Goal: Communication & Community: Participate in discussion

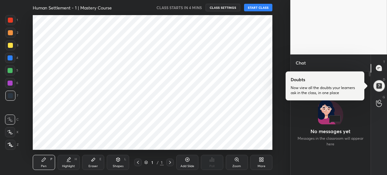
scroll to position [31367, 31236]
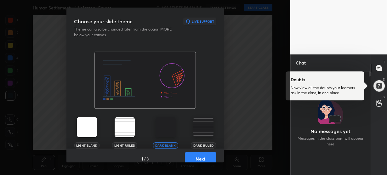
click at [199, 126] on img at bounding box center [203, 127] width 20 height 20
click at [199, 153] on button "Next" at bounding box center [201, 158] width 32 height 13
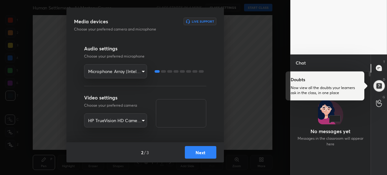
click at [192, 150] on button "Next" at bounding box center [201, 152] width 32 height 13
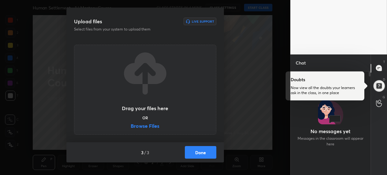
click at [148, 127] on label "Browse Files" at bounding box center [145, 126] width 29 height 7
click at [131, 127] on input "Browse Files" at bounding box center [131, 126] width 0 height 7
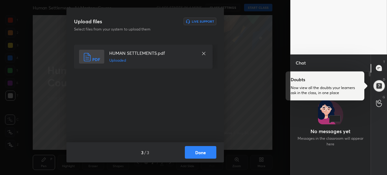
click at [211, 152] on button "Done" at bounding box center [201, 152] width 32 height 13
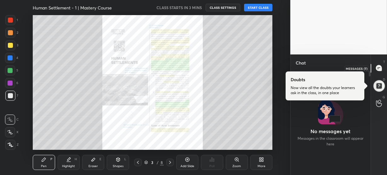
click at [380, 65] on icon at bounding box center [379, 68] width 7 height 7
click at [313, 130] on div at bounding box center [331, 124] width 80 height 104
click at [14, 22] on div at bounding box center [10, 20] width 10 height 10
click at [12, 144] on icon at bounding box center [11, 145] width 6 height 4
click at [260, 8] on button "START CLASS" at bounding box center [258, 8] width 28 height 8
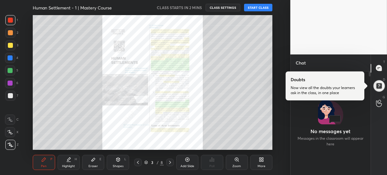
scroll to position [87, 78]
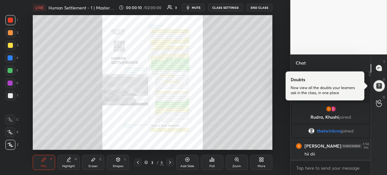
click at [235, 163] on div "Zoom" at bounding box center [237, 162] width 22 height 15
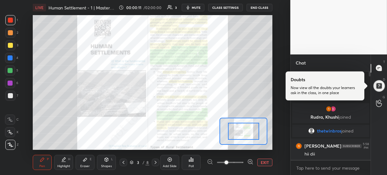
click at [249, 162] on icon at bounding box center [250, 162] width 6 height 6
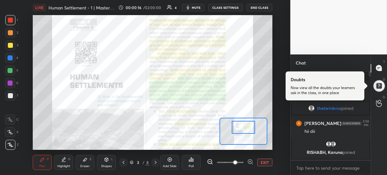
drag, startPoint x: 245, startPoint y: 133, endPoint x: 245, endPoint y: 129, distance: 4.1
click at [245, 129] on div at bounding box center [243, 127] width 23 height 13
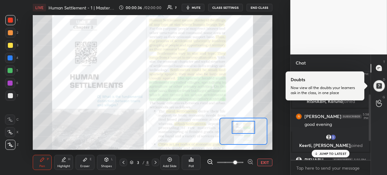
click at [330, 152] on p "JUMP TO LATEST" at bounding box center [332, 154] width 27 height 4
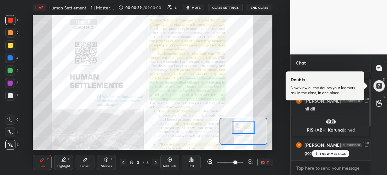
scroll to position [0, 0]
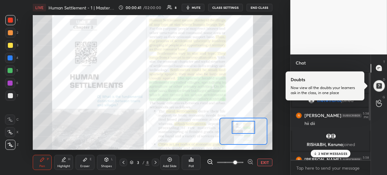
click at [330, 155] on p "2 NEW MESSAGES" at bounding box center [332, 154] width 29 height 4
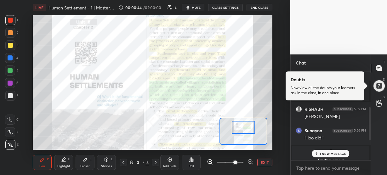
scroll to position [94, 0]
click at [322, 154] on p "1 NEW MESSAGE" at bounding box center [333, 154] width 27 height 4
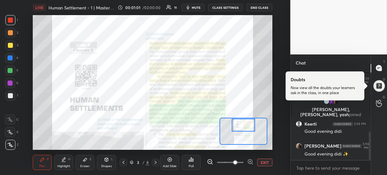
scroll to position [210, 0]
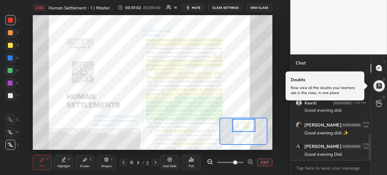
click at [248, 127] on div at bounding box center [243, 125] width 23 height 13
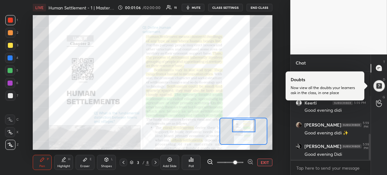
click at [251, 128] on div at bounding box center [243, 125] width 23 height 13
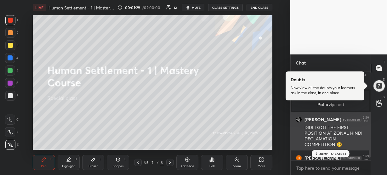
scroll to position [300, 0]
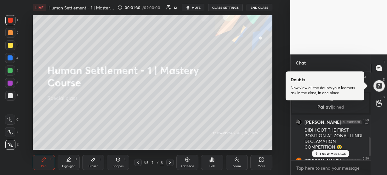
click at [329, 153] on p "1 NEW MESSAGE" at bounding box center [333, 154] width 27 height 4
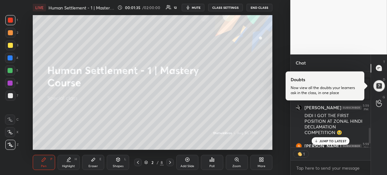
scroll to position [2, 2]
click at [322, 139] on p "JUMP TO LATEST" at bounding box center [332, 141] width 27 height 4
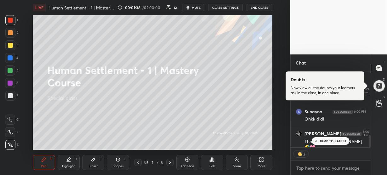
scroll to position [392, 0]
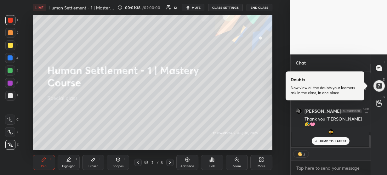
click at [320, 142] on p "JUMP TO LATEST" at bounding box center [332, 141] width 27 height 4
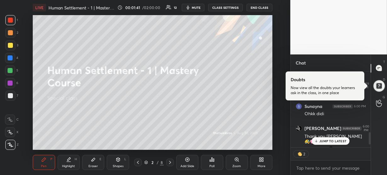
click at [323, 140] on p "JUMP TO LATEST" at bounding box center [332, 141] width 27 height 4
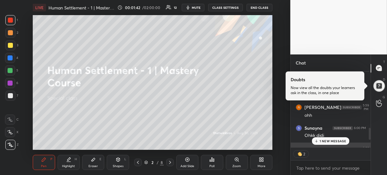
scroll to position [351, 0]
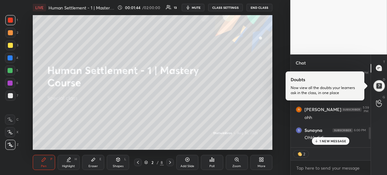
click at [323, 141] on p "1 NEW MESSAGE" at bounding box center [333, 141] width 27 height 4
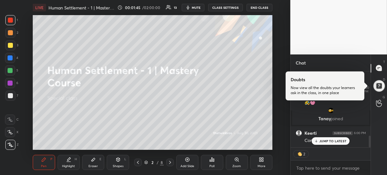
scroll to position [436, 0]
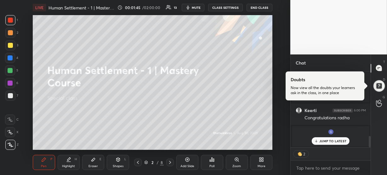
click at [322, 141] on p "JUMP TO LATEST" at bounding box center [332, 141] width 27 height 4
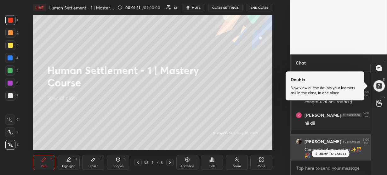
scroll to position [497, 0]
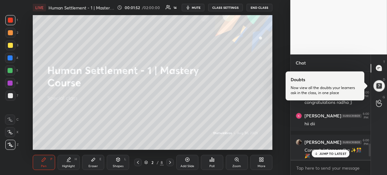
click at [326, 150] on div "JUMP TO LATEST" at bounding box center [331, 154] width 38 height 8
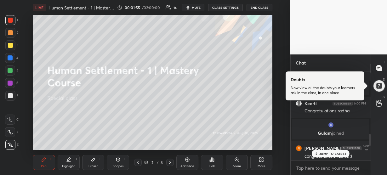
scroll to position [433, 0]
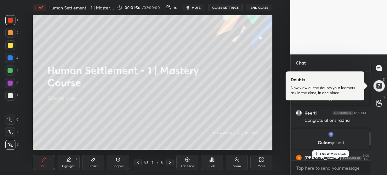
click at [324, 152] on p "1 NEW MESSAGE" at bounding box center [333, 154] width 27 height 4
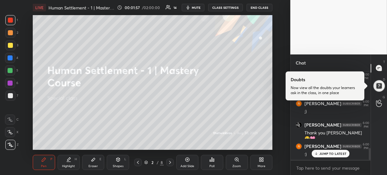
click at [324, 152] on p "JUMP TO LATEST" at bounding box center [332, 154] width 27 height 4
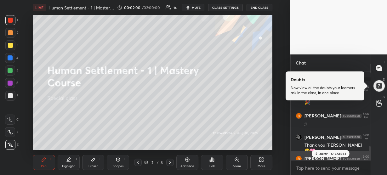
scroll to position [549, 0]
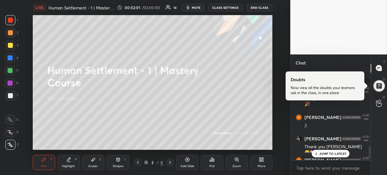
click at [326, 152] on p "JUMP TO LATEST" at bounding box center [332, 154] width 27 height 4
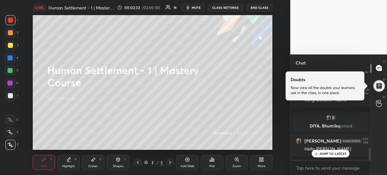
scroll to position [563, 0]
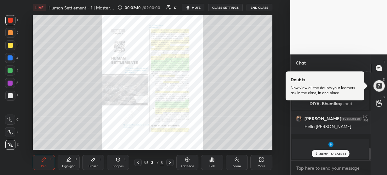
click at [326, 154] on p "JUMP TO LATEST" at bounding box center [332, 154] width 27 height 4
click at [237, 160] on icon at bounding box center [236, 159] width 3 height 3
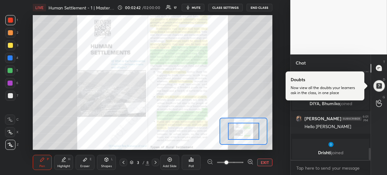
click at [251, 162] on icon at bounding box center [250, 162] width 6 height 6
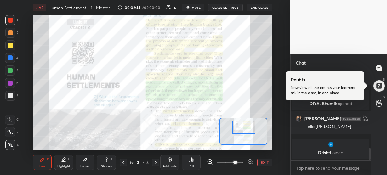
drag, startPoint x: 244, startPoint y: 134, endPoint x: 244, endPoint y: 130, distance: 4.1
click at [244, 130] on div at bounding box center [243, 127] width 23 height 13
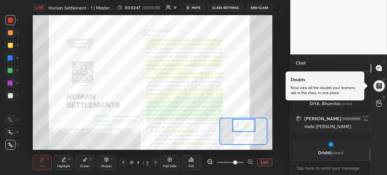
click at [242, 125] on div at bounding box center [243, 125] width 23 height 13
click at [250, 162] on icon at bounding box center [250, 162] width 2 height 0
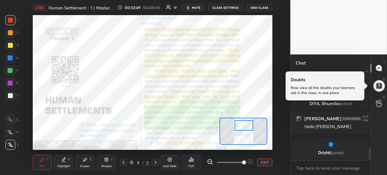
scroll to position [573, 0]
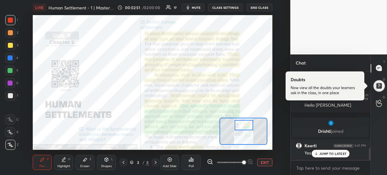
click at [243, 125] on div at bounding box center [244, 125] width 19 height 10
click at [334, 152] on p "JUMP TO LATEST" at bounding box center [332, 154] width 27 height 4
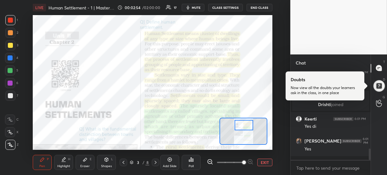
scroll to position [644, 0]
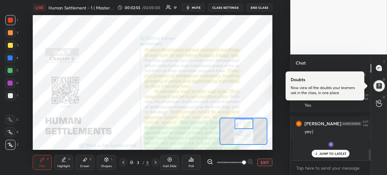
click at [245, 126] on div at bounding box center [244, 124] width 19 height 10
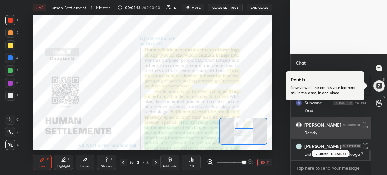
scroll to position [704, 0]
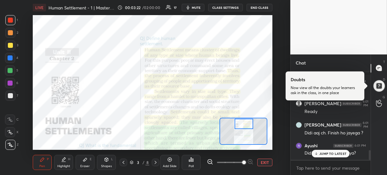
click at [332, 152] on p "JUMP TO LATEST" at bounding box center [332, 154] width 27 height 4
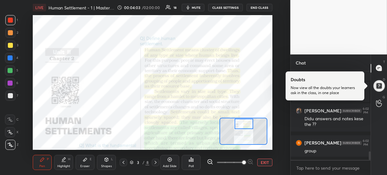
scroll to position [753, 0]
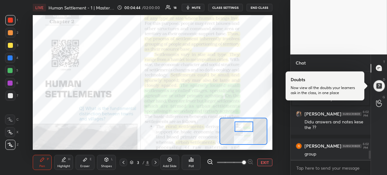
click at [243, 128] on div at bounding box center [244, 127] width 19 height 10
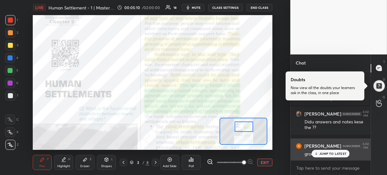
scroll to position [752, 0]
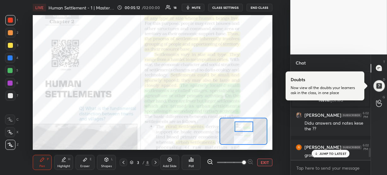
click at [329, 154] on p "JUMP TO LATEST" at bounding box center [332, 154] width 27 height 4
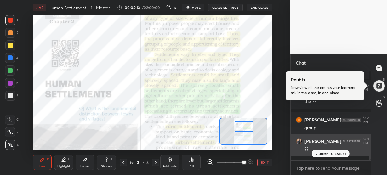
scroll to position [754, 0]
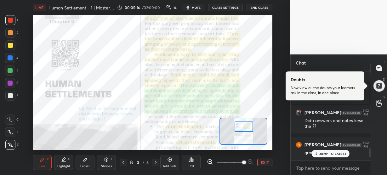
click at [330, 152] on p "JUMP TO LATEST" at bounding box center [332, 154] width 27 height 4
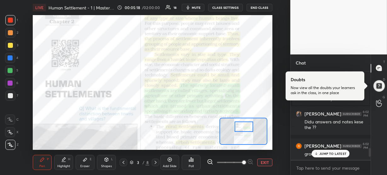
scroll to position [750, 0]
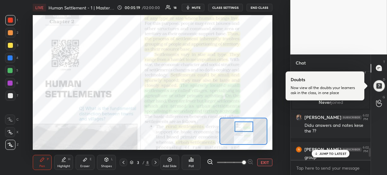
click at [329, 152] on p "JUMP TO LATEST" at bounding box center [332, 154] width 27 height 4
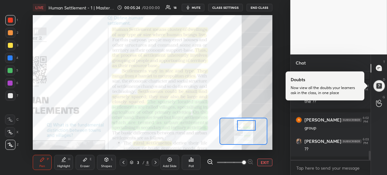
click at [242, 124] on div at bounding box center [246, 125] width 19 height 10
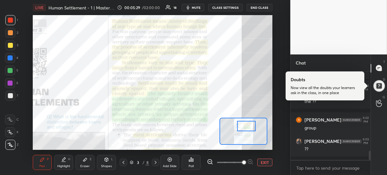
scroll to position [806, 0]
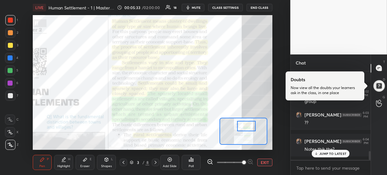
click at [334, 152] on p "JUMP TO LATEST" at bounding box center [332, 154] width 27 height 4
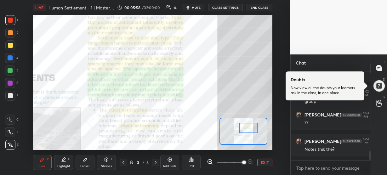
click at [244, 130] on div at bounding box center [248, 128] width 19 height 10
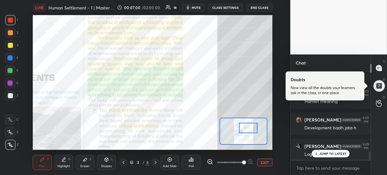
click at [322, 154] on p "JUMP TO LATEST" at bounding box center [332, 154] width 27 height 4
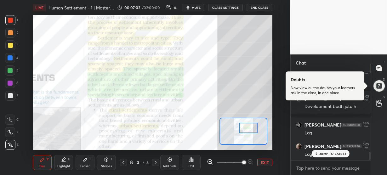
scroll to position [901, 0]
click at [324, 154] on p "JUMP TO LATEST" at bounding box center [332, 154] width 27 height 4
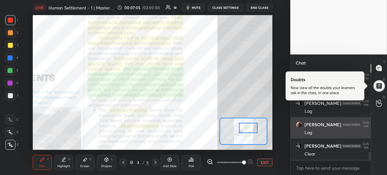
scroll to position [945, 0]
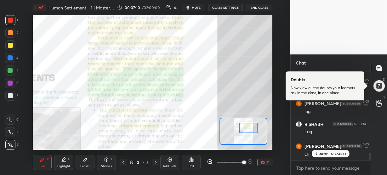
click at [322, 152] on p "JUMP TO LATEST" at bounding box center [332, 154] width 27 height 4
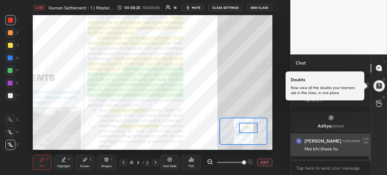
scroll to position [1283, 0]
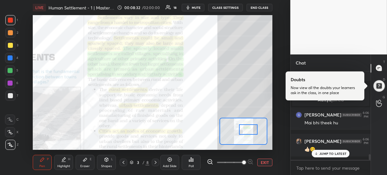
click at [248, 130] on div at bounding box center [248, 129] width 19 height 10
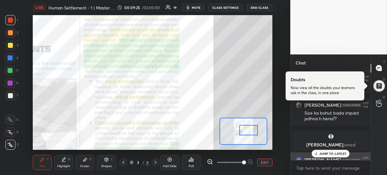
scroll to position [1128, 0]
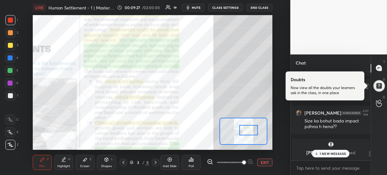
click at [329, 153] on p "1 NEW MESSAGE" at bounding box center [333, 154] width 27 height 4
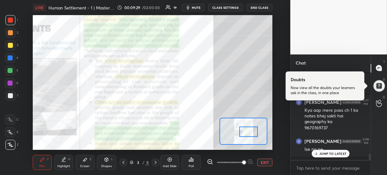
click at [244, 130] on div at bounding box center [248, 132] width 19 height 10
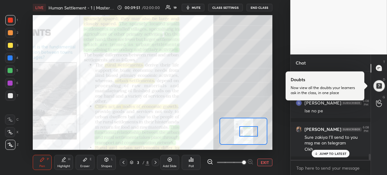
scroll to position [1254, 0]
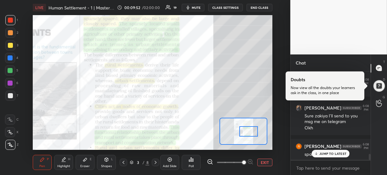
click at [318, 153] on div "JUMP TO LATEST" at bounding box center [331, 154] width 38 height 8
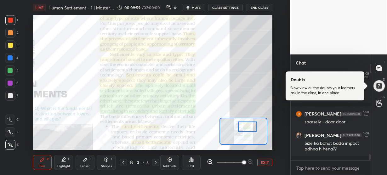
drag, startPoint x: 244, startPoint y: 130, endPoint x: 242, endPoint y: 126, distance: 4.9
click at [242, 126] on div at bounding box center [247, 127] width 19 height 10
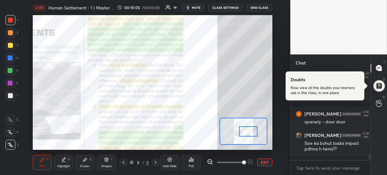
drag, startPoint x: 244, startPoint y: 128, endPoint x: 245, endPoint y: 133, distance: 4.8
click at [245, 133] on div at bounding box center [248, 131] width 19 height 10
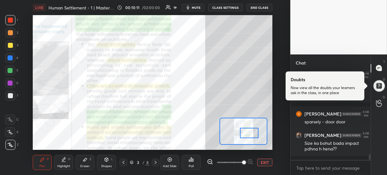
click at [245, 135] on div at bounding box center [249, 133] width 19 height 10
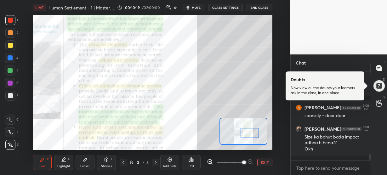
scroll to position [1319, 0]
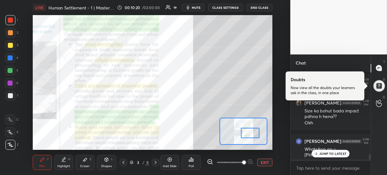
click at [248, 134] on div at bounding box center [250, 133] width 19 height 10
click at [323, 153] on p "JUMP TO LATEST" at bounding box center [332, 154] width 27 height 4
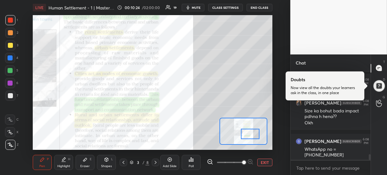
click at [252, 133] on div at bounding box center [250, 134] width 19 height 10
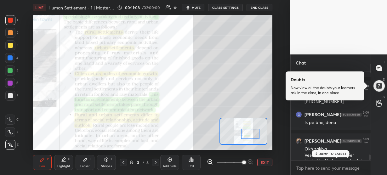
scroll to position [1389, 0]
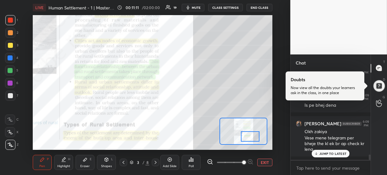
click at [244, 133] on div at bounding box center [250, 136] width 19 height 10
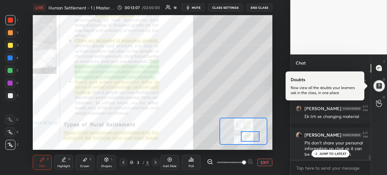
scroll to position [1602, 0]
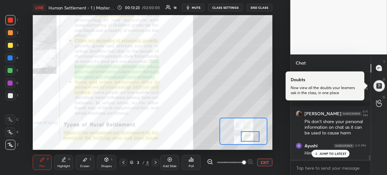
click at [331, 154] on p "JUMP TO LATEST" at bounding box center [332, 154] width 27 height 4
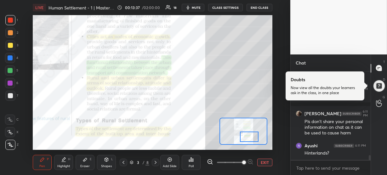
click at [248, 137] on div at bounding box center [249, 137] width 19 height 10
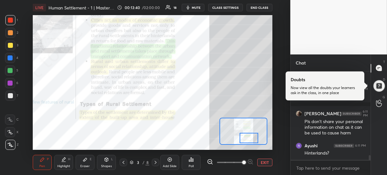
click at [249, 139] on div at bounding box center [249, 138] width 19 height 10
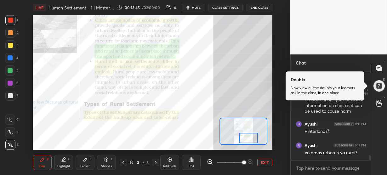
scroll to position [1645, 0]
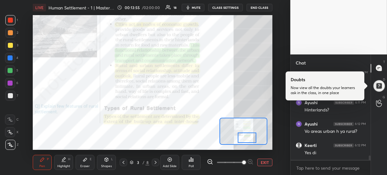
click at [247, 140] on div at bounding box center [247, 138] width 19 height 10
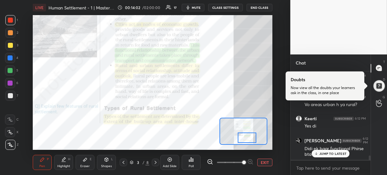
click at [320, 155] on p "JUMP TO LATEST" at bounding box center [332, 154] width 27 height 4
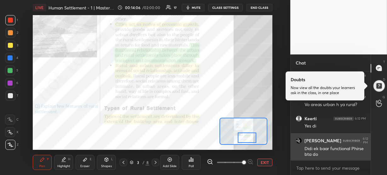
scroll to position [1704, 0]
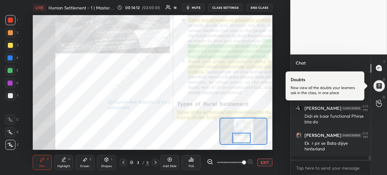
drag, startPoint x: 249, startPoint y: 138, endPoint x: 243, endPoint y: 139, distance: 6.6
click at [243, 139] on div at bounding box center [241, 138] width 19 height 10
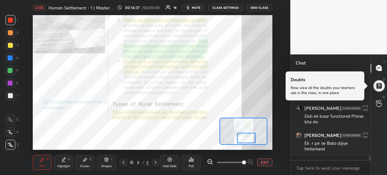
drag, startPoint x: 237, startPoint y: 136, endPoint x: 243, endPoint y: 136, distance: 6.0
click at [243, 136] on div at bounding box center [246, 138] width 19 height 10
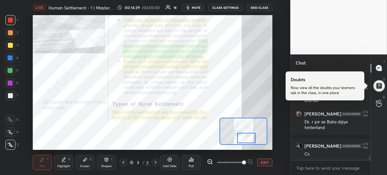
scroll to position [1758, 0]
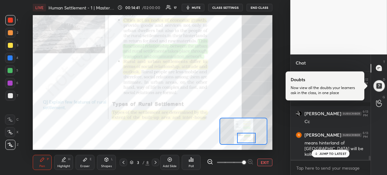
click at [318, 153] on div "JUMP TO LATEST" at bounding box center [331, 154] width 38 height 8
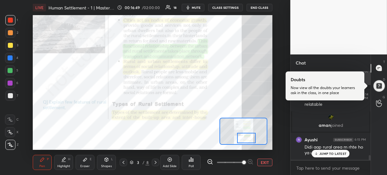
scroll to position [1580, 0]
click at [336, 152] on p "JUMP TO LATEST" at bounding box center [332, 154] width 27 height 4
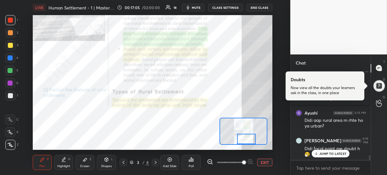
scroll to position [1629, 0]
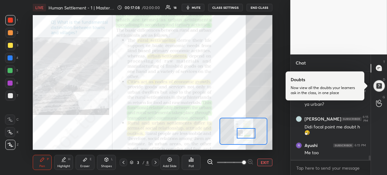
drag, startPoint x: 242, startPoint y: 139, endPoint x: 242, endPoint y: 134, distance: 4.7
click at [242, 134] on div at bounding box center [246, 133] width 19 height 10
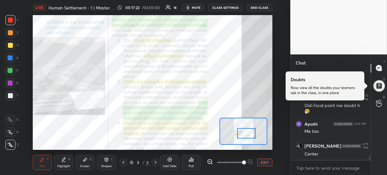
scroll to position [1677, 0]
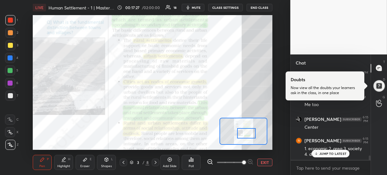
click at [323, 155] on p "JUMP TO LATEST" at bounding box center [332, 154] width 27 height 4
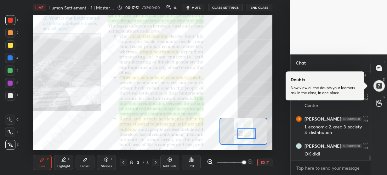
click at [251, 134] on div at bounding box center [247, 134] width 19 height 10
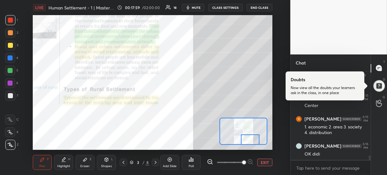
drag, startPoint x: 249, startPoint y: 134, endPoint x: 252, endPoint y: 141, distance: 7.3
click at [252, 141] on div at bounding box center [250, 140] width 19 height 10
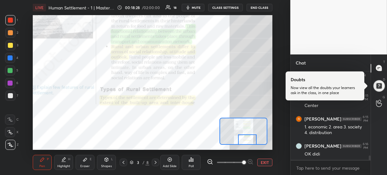
drag, startPoint x: 248, startPoint y: 136, endPoint x: 245, endPoint y: 140, distance: 4.2
click at [245, 140] on div at bounding box center [247, 140] width 19 height 10
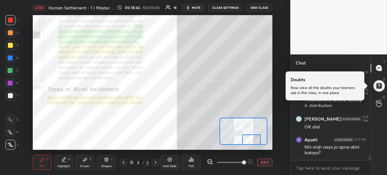
drag, startPoint x: 243, startPoint y: 137, endPoint x: 247, endPoint y: 139, distance: 4.7
click at [247, 139] on div at bounding box center [251, 140] width 19 height 10
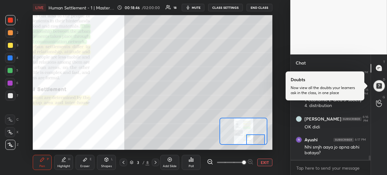
drag, startPoint x: 246, startPoint y: 139, endPoint x: 250, endPoint y: 139, distance: 3.8
click at [250, 139] on div at bounding box center [255, 140] width 19 height 10
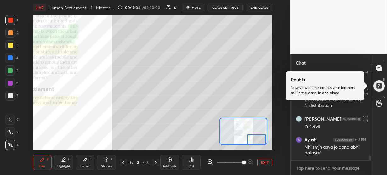
drag, startPoint x: 254, startPoint y: 139, endPoint x: 255, endPoint y: 143, distance: 4.5
click at [255, 143] on div at bounding box center [256, 140] width 19 height 10
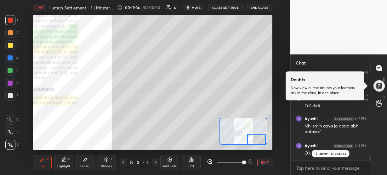
scroll to position [1769, 0]
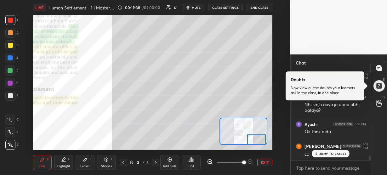
click at [315, 154] on icon at bounding box center [316, 154] width 4 height 4
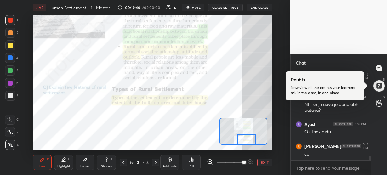
scroll to position [1790, 0]
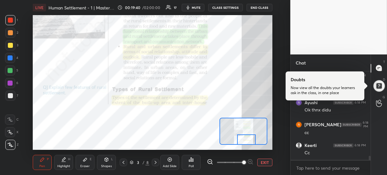
drag, startPoint x: 259, startPoint y: 139, endPoint x: 249, endPoint y: 139, distance: 10.1
click at [249, 139] on div at bounding box center [246, 140] width 19 height 10
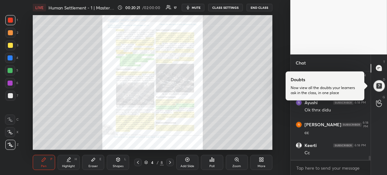
click at [236, 163] on div "Zoom" at bounding box center [237, 162] width 22 height 15
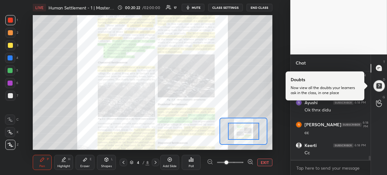
click at [250, 162] on icon at bounding box center [250, 162] width 2 height 0
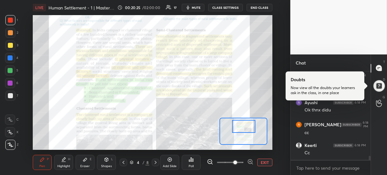
drag, startPoint x: 239, startPoint y: 135, endPoint x: 239, endPoint y: 129, distance: 5.1
click at [239, 129] on div at bounding box center [243, 126] width 23 height 13
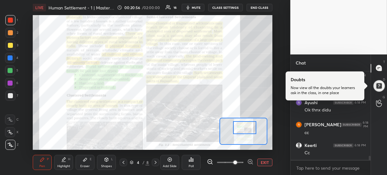
click at [240, 128] on div at bounding box center [244, 127] width 23 height 13
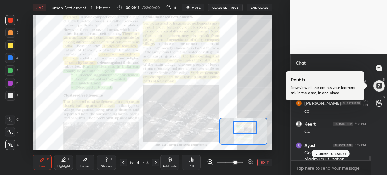
scroll to position [1818, 0]
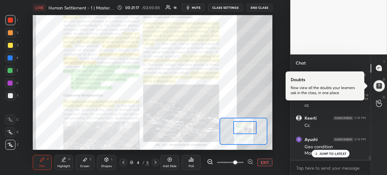
click at [316, 153] on icon at bounding box center [316, 153] width 0 height 2
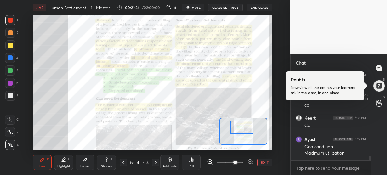
click at [252, 130] on div at bounding box center [241, 127] width 23 height 13
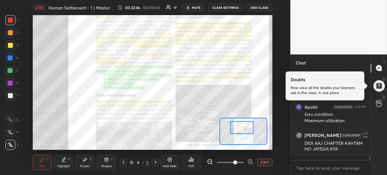
scroll to position [1872, 0]
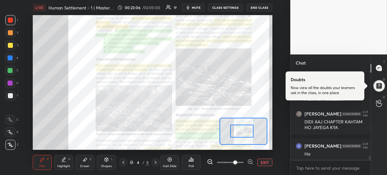
drag, startPoint x: 243, startPoint y: 127, endPoint x: 244, endPoint y: 131, distance: 3.5
click at [244, 131] on div at bounding box center [241, 131] width 23 height 13
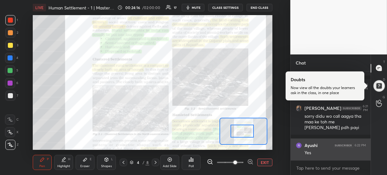
scroll to position [2, 2]
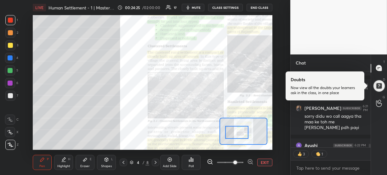
drag, startPoint x: 242, startPoint y: 128, endPoint x: 236, endPoint y: 129, distance: 5.4
click at [236, 129] on div at bounding box center [236, 132] width 23 height 13
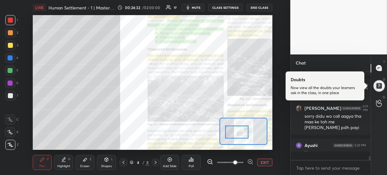
scroll to position [1931, 0]
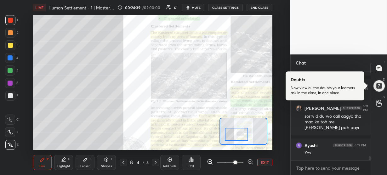
click at [241, 132] on div at bounding box center [236, 134] width 23 height 13
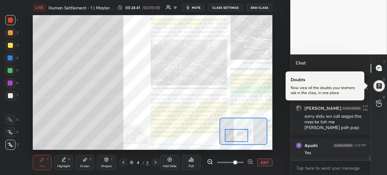
scroll to position [1952, 0]
click at [242, 134] on div at bounding box center [236, 135] width 23 height 13
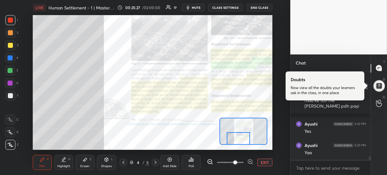
drag, startPoint x: 239, startPoint y: 133, endPoint x: 241, endPoint y: 138, distance: 5.7
click at [241, 138] on div at bounding box center [238, 138] width 23 height 13
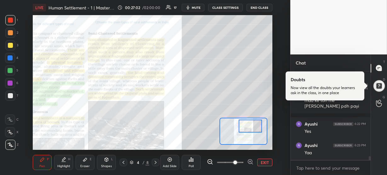
drag, startPoint x: 237, startPoint y: 138, endPoint x: 249, endPoint y: 125, distance: 17.4
click at [249, 125] on div at bounding box center [250, 126] width 23 height 13
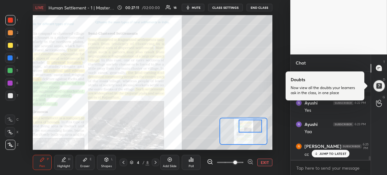
scroll to position [1995, 0]
click at [319, 152] on p "JUMP TO LATEST" at bounding box center [332, 154] width 27 height 4
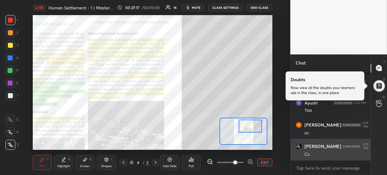
scroll to position [2016, 0]
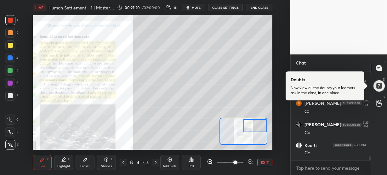
drag, startPoint x: 253, startPoint y: 124, endPoint x: 258, endPoint y: 124, distance: 4.7
click at [258, 124] on div at bounding box center [255, 125] width 23 height 13
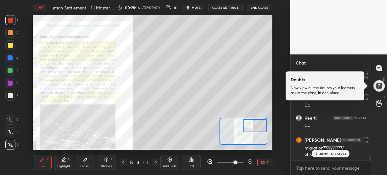
scroll to position [2065, 0]
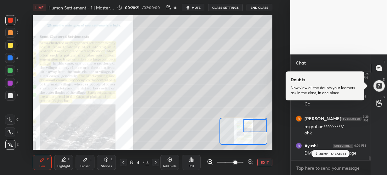
click at [317, 152] on icon at bounding box center [316, 154] width 4 height 4
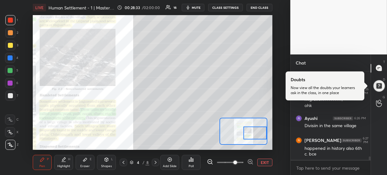
drag, startPoint x: 250, startPoint y: 126, endPoint x: 250, endPoint y: 134, distance: 8.2
click at [250, 134] on div at bounding box center [255, 133] width 23 height 13
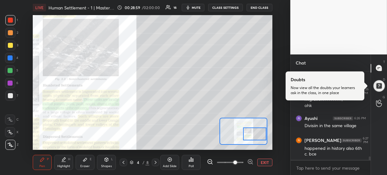
scroll to position [2119, 0]
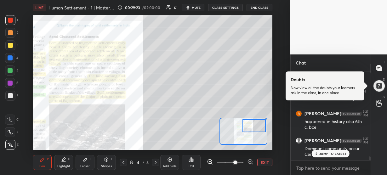
drag, startPoint x: 249, startPoint y: 135, endPoint x: 249, endPoint y: 127, distance: 8.5
click at [249, 127] on div at bounding box center [254, 125] width 23 height 13
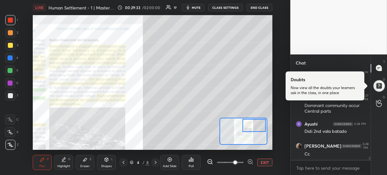
scroll to position [2184, 0]
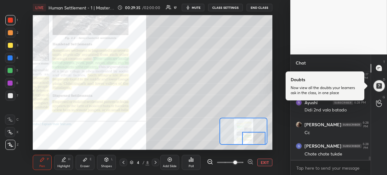
drag, startPoint x: 247, startPoint y: 126, endPoint x: 246, endPoint y: 139, distance: 12.9
click at [246, 139] on div at bounding box center [253, 138] width 23 height 13
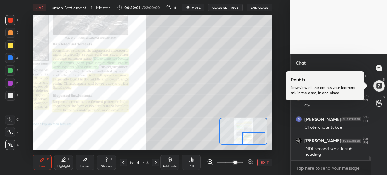
scroll to position [2217, 0]
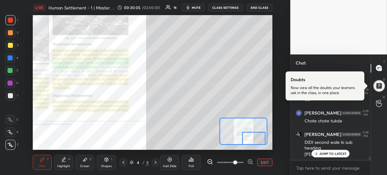
click at [318, 155] on icon at bounding box center [316, 154] width 4 height 4
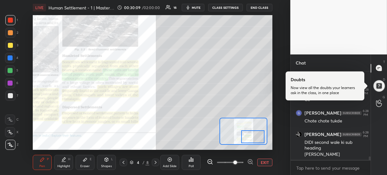
click at [255, 136] on div at bounding box center [252, 136] width 23 height 13
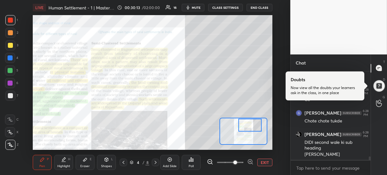
drag, startPoint x: 254, startPoint y: 136, endPoint x: 251, endPoint y: 124, distance: 11.9
click at [251, 124] on div at bounding box center [249, 125] width 23 height 13
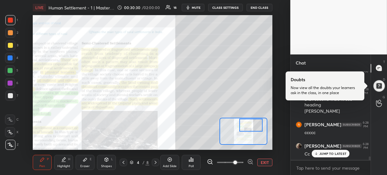
scroll to position [2281, 0]
click at [322, 151] on div "JUMP TO LATEST" at bounding box center [331, 154] width 38 height 8
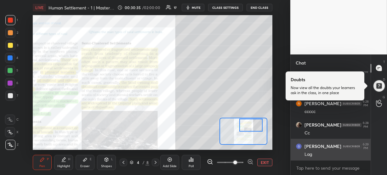
click at [313, 147] on h6 "[PERSON_NAME]" at bounding box center [323, 147] width 37 height 6
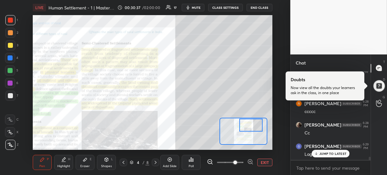
scroll to position [2303, 0]
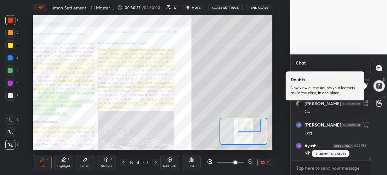
click at [252, 127] on div at bounding box center [249, 125] width 23 height 13
click at [334, 154] on p "JUMP TO LATEST" at bounding box center [332, 154] width 27 height 4
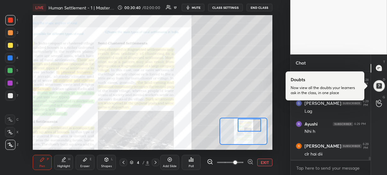
scroll to position [2346, 0]
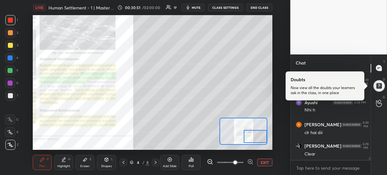
drag, startPoint x: 250, startPoint y: 123, endPoint x: 256, endPoint y: 135, distance: 12.8
click at [256, 135] on div at bounding box center [255, 136] width 23 height 13
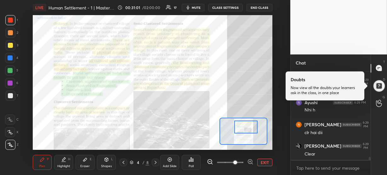
drag, startPoint x: 253, startPoint y: 135, endPoint x: 244, endPoint y: 125, distance: 13.1
click at [244, 125] on div at bounding box center [245, 127] width 23 height 13
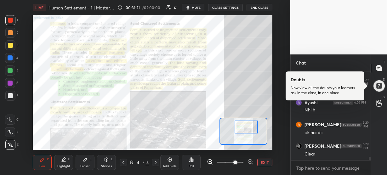
scroll to position [2373, 0]
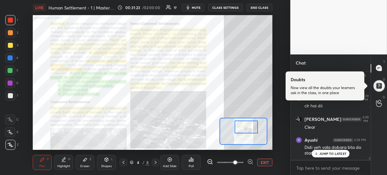
click at [320, 152] on p "JUMP TO LATEST" at bounding box center [332, 154] width 27 height 4
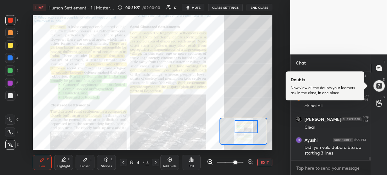
click at [245, 128] on div at bounding box center [246, 126] width 23 height 13
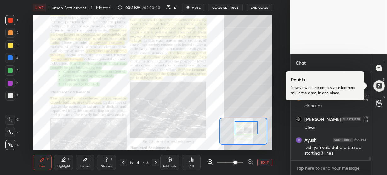
scroll to position [2417, 0]
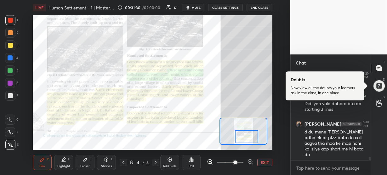
drag, startPoint x: 245, startPoint y: 128, endPoint x: 246, endPoint y: 138, distance: 10.1
click at [246, 138] on div at bounding box center [246, 136] width 23 height 13
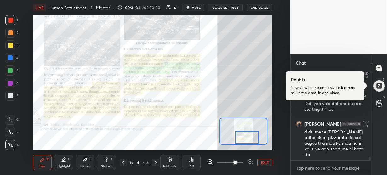
click at [248, 135] on div at bounding box center [246, 137] width 23 height 13
click at [246, 135] on div at bounding box center [246, 137] width 23 height 13
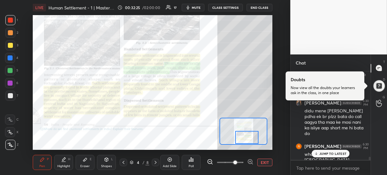
scroll to position [2459, 0]
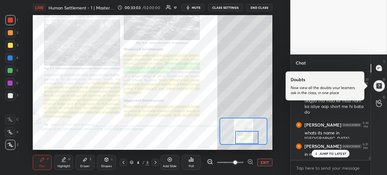
click at [322, 155] on p "JUMP TO LATEST" at bounding box center [332, 154] width 27 height 4
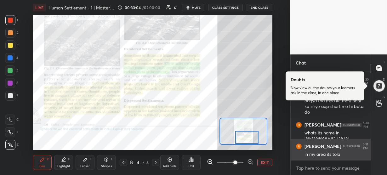
scroll to position [2459, 0]
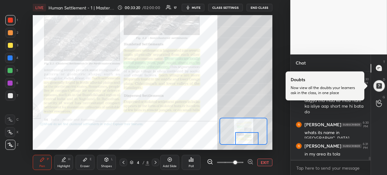
click at [246, 143] on div at bounding box center [246, 138] width 23 height 13
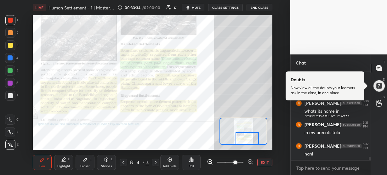
click at [249, 140] on div at bounding box center [247, 138] width 23 height 13
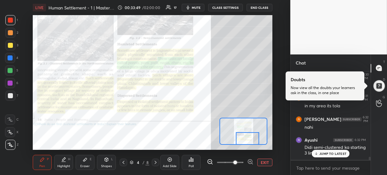
scroll to position [2529, 0]
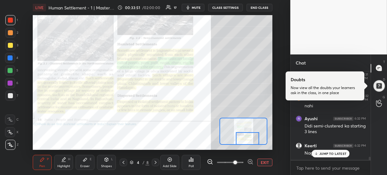
click at [319, 154] on div "JUMP TO LATEST" at bounding box center [331, 154] width 38 height 8
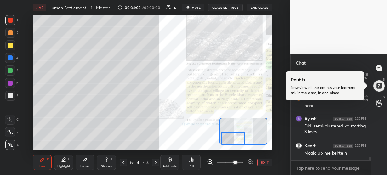
scroll to position [2551, 0]
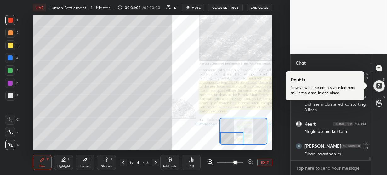
click at [209, 141] on div "Setting up your live class Poll for secs No correct answer Start poll" at bounding box center [153, 82] width 240 height 135
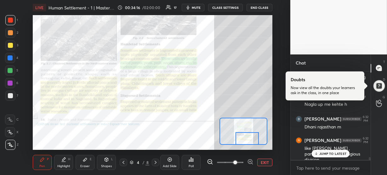
scroll to position [2584, 0]
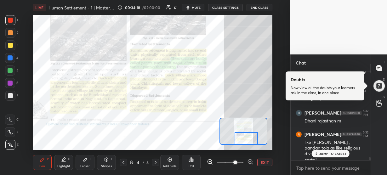
drag, startPoint x: 231, startPoint y: 141, endPoint x: 245, endPoint y: 142, distance: 14.8
click at [245, 142] on div at bounding box center [246, 138] width 23 height 13
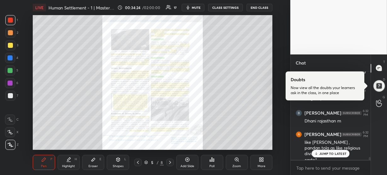
click at [236, 160] on icon at bounding box center [236, 159] width 3 height 3
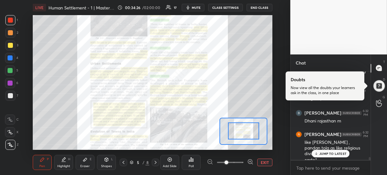
scroll to position [2617, 0]
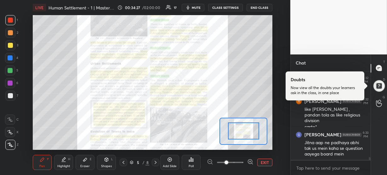
click at [251, 160] on icon at bounding box center [250, 162] width 6 height 6
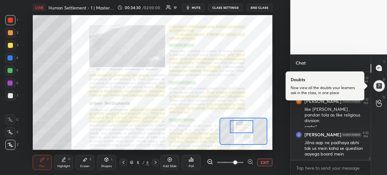
drag, startPoint x: 242, startPoint y: 131, endPoint x: 240, endPoint y: 127, distance: 4.8
click at [240, 127] on div at bounding box center [241, 126] width 23 height 13
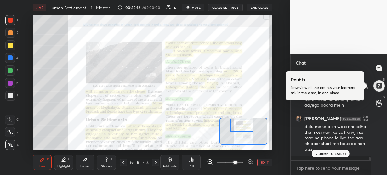
drag, startPoint x: 235, startPoint y: 128, endPoint x: 235, endPoint y: 123, distance: 4.7
click at [235, 123] on div at bounding box center [241, 125] width 23 height 13
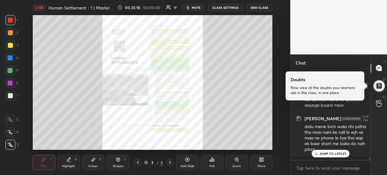
click at [236, 162] on div "Zoom" at bounding box center [237, 162] width 22 height 15
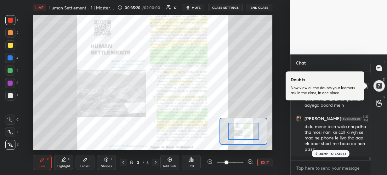
click at [249, 162] on icon at bounding box center [250, 162] width 6 height 6
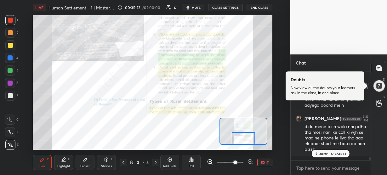
drag, startPoint x: 243, startPoint y: 135, endPoint x: 243, endPoint y: 144, distance: 8.8
click at [243, 144] on div at bounding box center [243, 138] width 23 height 13
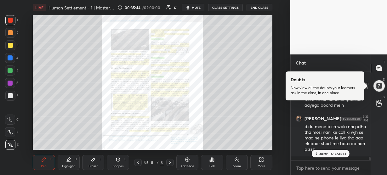
click at [235, 161] on icon at bounding box center [236, 159] width 5 height 5
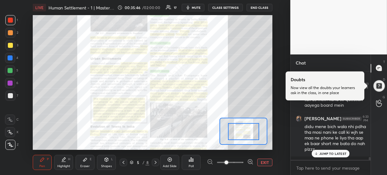
drag, startPoint x: 241, startPoint y: 135, endPoint x: 241, endPoint y: 138, distance: 3.2
click at [323, 153] on p "JUMP TO LATEST" at bounding box center [332, 154] width 27 height 4
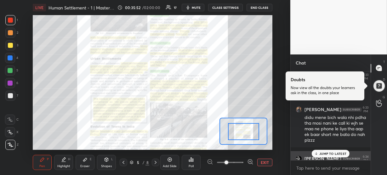
scroll to position [2674, 0]
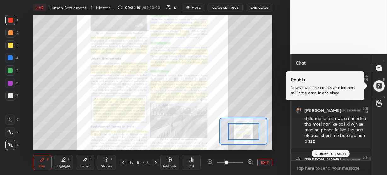
click at [332, 154] on p "JUMP TO LATEST" at bounding box center [332, 154] width 27 height 4
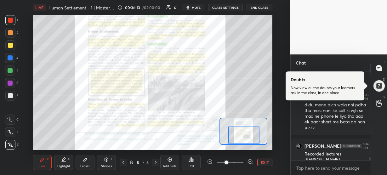
scroll to position [2714, 0]
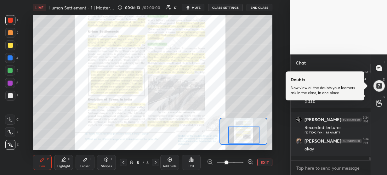
drag, startPoint x: 244, startPoint y: 129, endPoint x: 245, endPoint y: 132, distance: 3.5
click at [245, 132] on div at bounding box center [243, 135] width 31 height 17
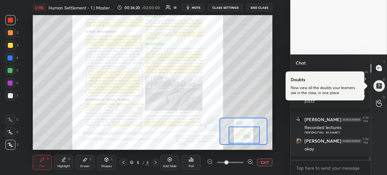
click at [249, 163] on icon at bounding box center [250, 162] width 6 height 6
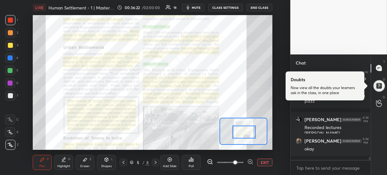
drag, startPoint x: 241, startPoint y: 139, endPoint x: 241, endPoint y: 135, distance: 3.8
click at [241, 135] on div at bounding box center [243, 132] width 23 height 13
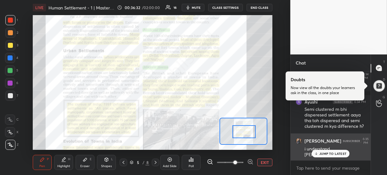
scroll to position [2755, 0]
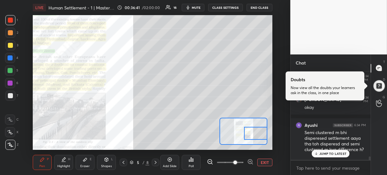
click at [268, 133] on div "Setting up your live class Poll for secs No correct answer Start poll" at bounding box center [153, 82] width 240 height 135
click at [322, 154] on p "JUMP TO LATEST" at bounding box center [332, 154] width 27 height 4
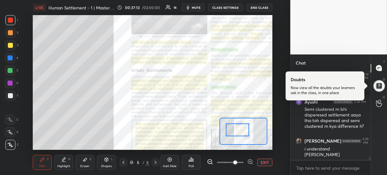
drag, startPoint x: 250, startPoint y: 136, endPoint x: 234, endPoint y: 133, distance: 16.9
click at [234, 133] on div at bounding box center [237, 129] width 23 height 13
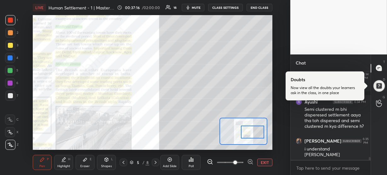
drag, startPoint x: 236, startPoint y: 131, endPoint x: 249, endPoint y: 133, distance: 13.6
click at [249, 133] on div at bounding box center [252, 132] width 23 height 13
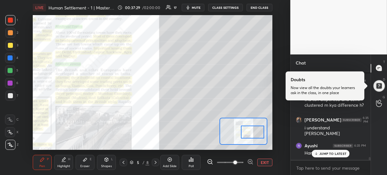
click at [318, 153] on icon at bounding box center [316, 154] width 4 height 4
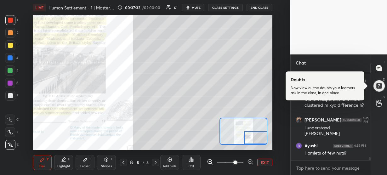
drag, startPoint x: 251, startPoint y: 133, endPoint x: 273, endPoint y: 140, distance: 23.1
click at [273, 140] on div "Setting up your live class Poll for secs No correct answer Start poll" at bounding box center [152, 82] width 265 height 135
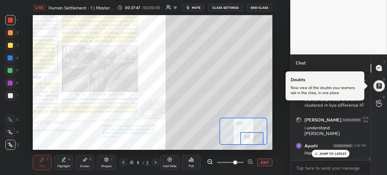
scroll to position [2821, 0]
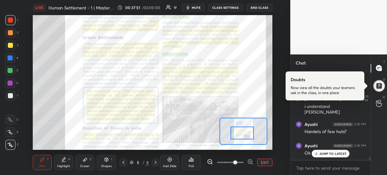
drag, startPoint x: 260, startPoint y: 137, endPoint x: 247, endPoint y: 132, distance: 14.5
click at [247, 132] on div at bounding box center [242, 133] width 23 height 13
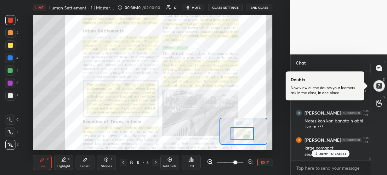
scroll to position [2920, 0]
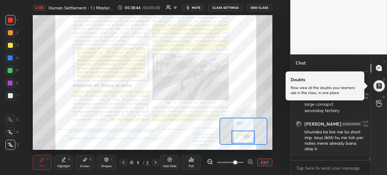
drag, startPoint x: 244, startPoint y: 133, endPoint x: 245, endPoint y: 136, distance: 3.7
click at [245, 136] on div at bounding box center [243, 137] width 23 height 13
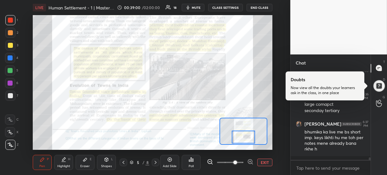
scroll to position [2941, 0]
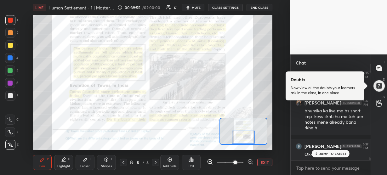
click at [322, 155] on p "JUMP TO LATEST" at bounding box center [332, 154] width 27 height 4
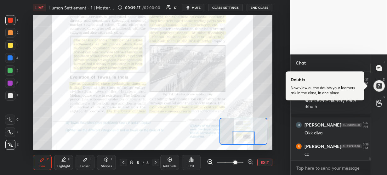
scroll to position [2990, 0]
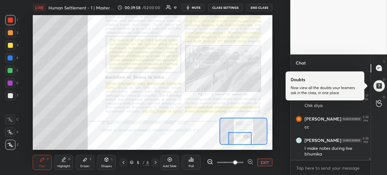
drag, startPoint x: 244, startPoint y: 136, endPoint x: 240, endPoint y: 138, distance: 4.7
click at [240, 138] on div at bounding box center [239, 138] width 23 height 13
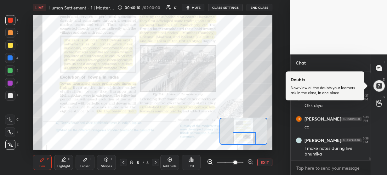
click at [249, 146] on div "Setting up your live class Poll for secs No correct answer Start poll" at bounding box center [153, 82] width 240 height 135
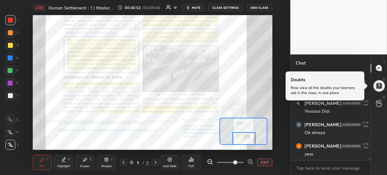
scroll to position [3076, 0]
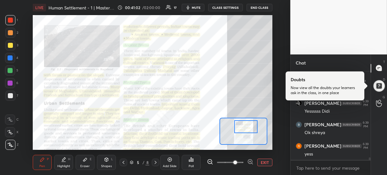
drag, startPoint x: 242, startPoint y: 139, endPoint x: 244, endPoint y: 127, distance: 12.1
click at [244, 127] on div at bounding box center [245, 126] width 23 height 13
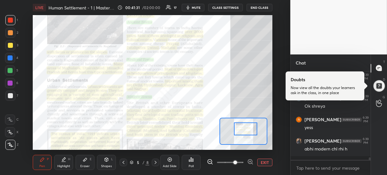
click at [244, 129] on div at bounding box center [245, 129] width 23 height 13
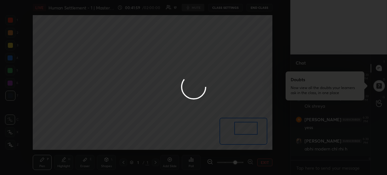
drag, startPoint x: 243, startPoint y: 129, endPoint x: 241, endPoint y: 115, distance: 14.3
click at [241, 115] on div at bounding box center [193, 87] width 387 height 175
click at [244, 90] on div at bounding box center [193, 87] width 387 height 175
click at [264, 108] on div at bounding box center [193, 87] width 387 height 175
click at [249, 93] on div at bounding box center [193, 87] width 387 height 175
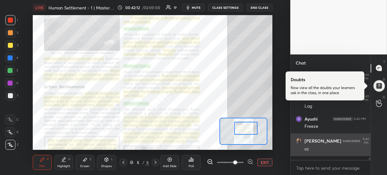
scroll to position [3214, 0]
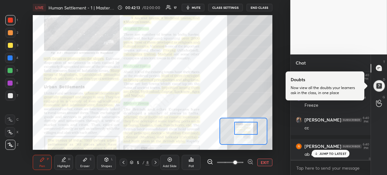
click at [329, 153] on p "JUMP TO LATEST" at bounding box center [332, 154] width 27 height 4
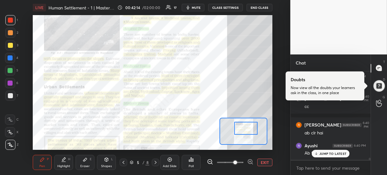
scroll to position [3257, 0]
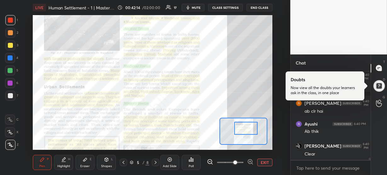
click at [322, 153] on div "Ayushi 6:40 PM Freeze [PERSON_NAME] 6:40 PM cc [PERSON_NAME] 6:40 PM ab clr hai…" at bounding box center [331, 116] width 80 height 89
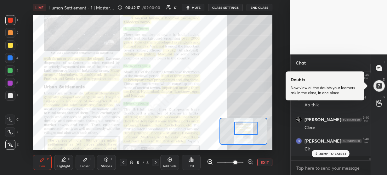
scroll to position [3305, 0]
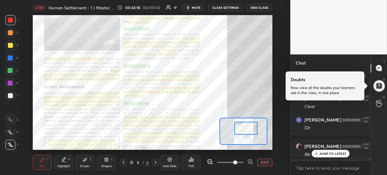
click at [322, 153] on p "JUMP TO LATEST" at bounding box center [332, 154] width 27 height 4
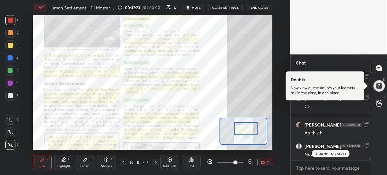
click at [249, 131] on div at bounding box center [245, 128] width 23 height 13
click at [324, 155] on p "JUMP TO LATEST" at bounding box center [332, 154] width 27 height 4
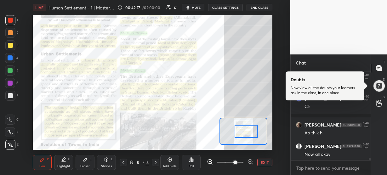
click at [250, 130] on div at bounding box center [246, 131] width 23 height 13
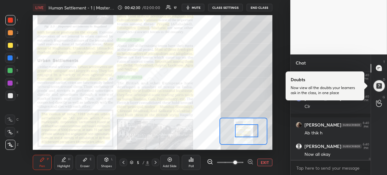
scroll to position [3348, 0]
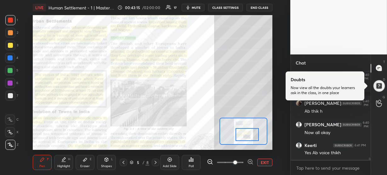
drag, startPoint x: 245, startPoint y: 129, endPoint x: 246, endPoint y: 132, distance: 3.9
click at [246, 132] on div at bounding box center [247, 134] width 23 height 13
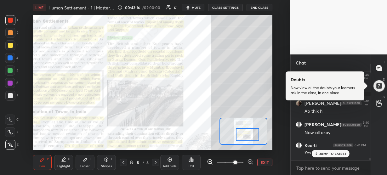
scroll to position [3380, 0]
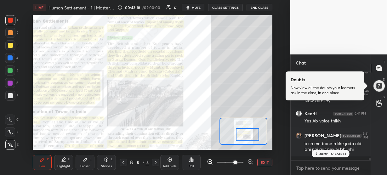
click at [318, 151] on div "JUMP TO LATEST" at bounding box center [331, 154] width 38 height 8
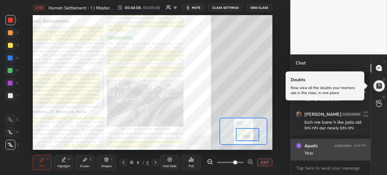
scroll to position [3439, 0]
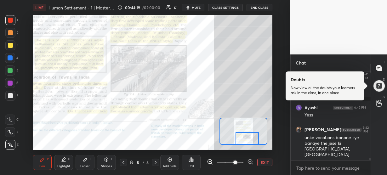
drag, startPoint x: 255, startPoint y: 134, endPoint x: 255, endPoint y: 138, distance: 4.1
click at [255, 138] on div at bounding box center [247, 138] width 23 height 13
click at [248, 140] on div at bounding box center [247, 138] width 23 height 13
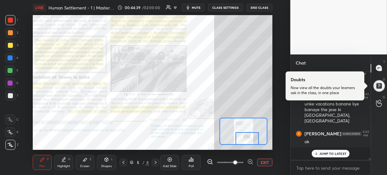
scroll to position [3460, 0]
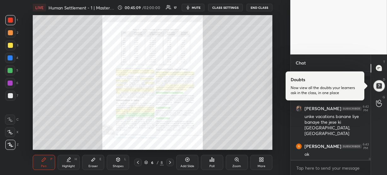
click at [238, 163] on div "Zoom" at bounding box center [237, 162] width 22 height 15
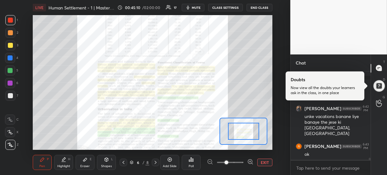
click at [249, 162] on icon at bounding box center [250, 162] width 6 height 6
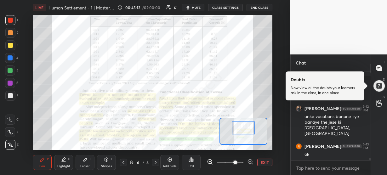
drag, startPoint x: 243, startPoint y: 136, endPoint x: 243, endPoint y: 132, distance: 3.8
click at [243, 132] on div at bounding box center [243, 128] width 23 height 13
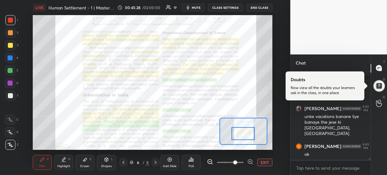
drag, startPoint x: 244, startPoint y: 131, endPoint x: 244, endPoint y: 137, distance: 6.0
click at [244, 137] on div at bounding box center [243, 133] width 23 height 13
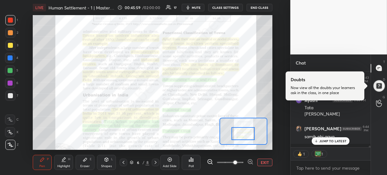
scroll to position [3515, 0]
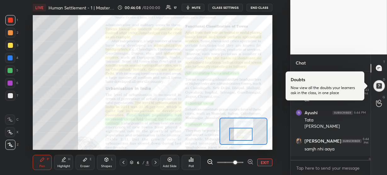
click at [240, 135] on div at bounding box center [240, 134] width 23 height 13
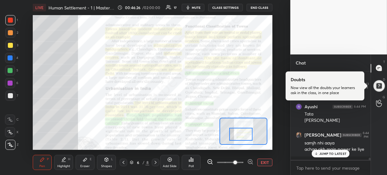
click at [317, 152] on icon at bounding box center [316, 154] width 4 height 4
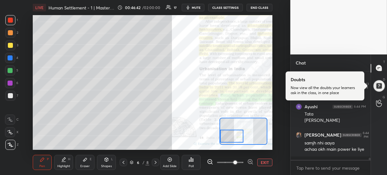
drag, startPoint x: 242, startPoint y: 135, endPoint x: 232, endPoint y: 137, distance: 11.0
click at [232, 137] on div at bounding box center [231, 136] width 23 height 13
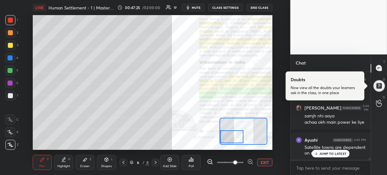
scroll to position [3575, 0]
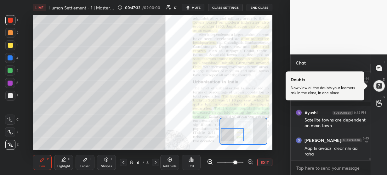
click at [234, 132] on div at bounding box center [232, 135] width 23 height 13
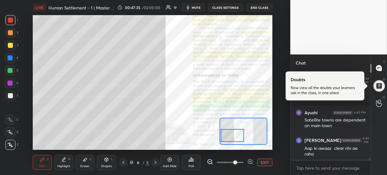
click at [232, 133] on div at bounding box center [232, 135] width 23 height 13
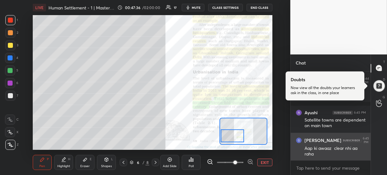
scroll to position [3601, 0]
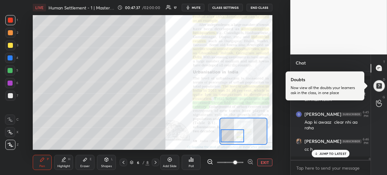
click at [323, 152] on p "JUMP TO LATEST" at bounding box center [332, 154] width 27 height 4
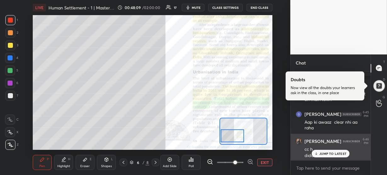
scroll to position [3608, 0]
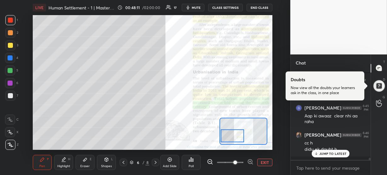
click at [337, 155] on p "JUMP TO LATEST" at bounding box center [332, 154] width 27 height 4
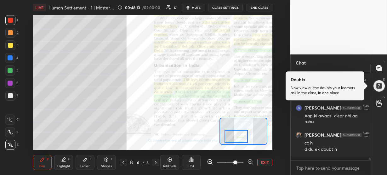
drag, startPoint x: 231, startPoint y: 135, endPoint x: 234, endPoint y: 135, distance: 3.5
click at [234, 135] on div at bounding box center [236, 136] width 23 height 13
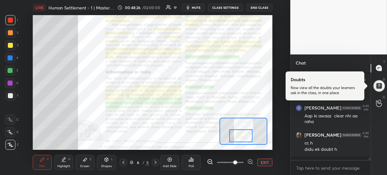
drag, startPoint x: 235, startPoint y: 133, endPoint x: 240, endPoint y: 132, distance: 5.4
click at [240, 132] on div at bounding box center [240, 135] width 23 height 13
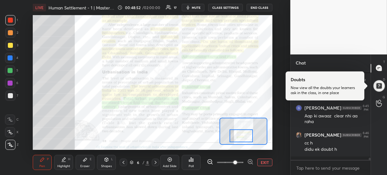
scroll to position [3651, 0]
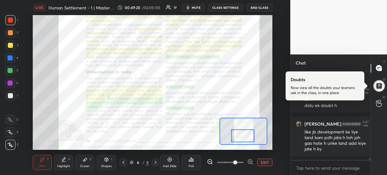
click at [249, 135] on div at bounding box center [242, 135] width 23 height 13
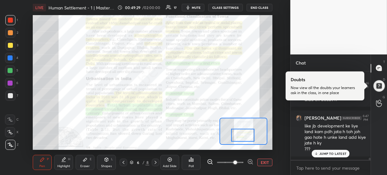
click at [244, 137] on div at bounding box center [242, 135] width 23 height 13
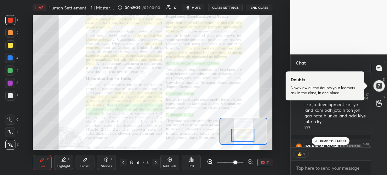
scroll to position [2, 2]
click at [324, 140] on p "JUMP TO LATEST" at bounding box center [332, 141] width 27 height 4
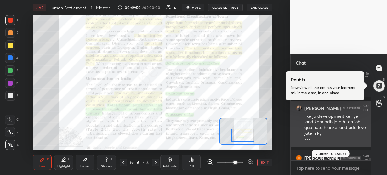
scroll to position [3667, 0]
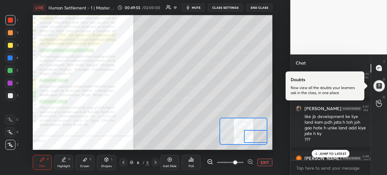
drag, startPoint x: 243, startPoint y: 134, endPoint x: 257, endPoint y: 135, distance: 13.9
click at [257, 135] on div at bounding box center [255, 136] width 23 height 13
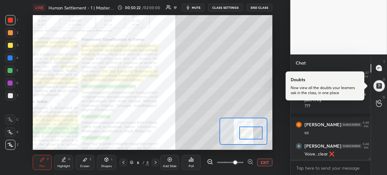
drag, startPoint x: 258, startPoint y: 135, endPoint x: 253, endPoint y: 131, distance: 5.9
click at [253, 131] on div at bounding box center [250, 133] width 23 height 13
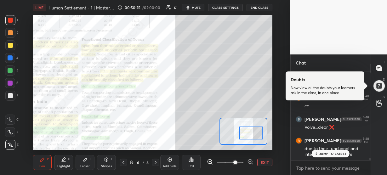
click at [318, 150] on div "JUMP TO LATEST" at bounding box center [331, 154] width 38 height 8
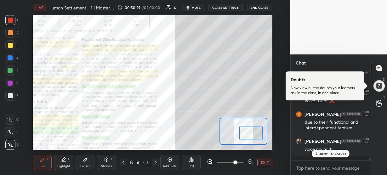
click at [319, 152] on div "JUMP TO LATEST" at bounding box center [331, 154] width 38 height 8
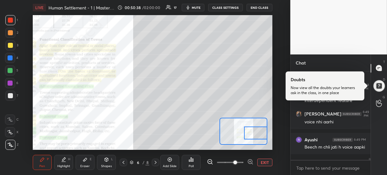
drag, startPoint x: 255, startPoint y: 131, endPoint x: 260, endPoint y: 131, distance: 5.0
click at [260, 131] on div at bounding box center [255, 133] width 23 height 13
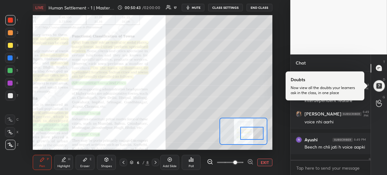
drag, startPoint x: 261, startPoint y: 134, endPoint x: 258, endPoint y: 135, distance: 3.8
click at [258, 135] on div at bounding box center [251, 133] width 23 height 13
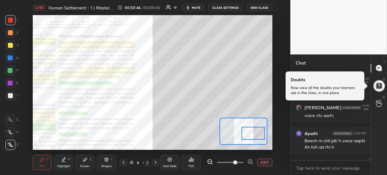
scroll to position [3814, 0]
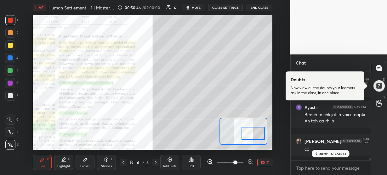
click at [254, 133] on div at bounding box center [253, 133] width 23 height 13
click at [326, 152] on p "JUMP TO LATEST" at bounding box center [332, 154] width 27 height 4
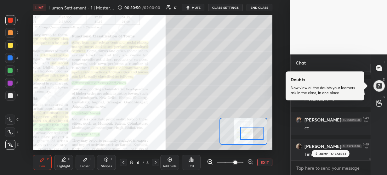
click at [243, 135] on div at bounding box center [251, 133] width 23 height 13
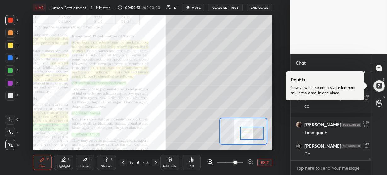
click at [320, 154] on div "Cc" at bounding box center [335, 154] width 61 height 6
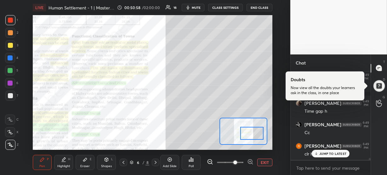
scroll to position [3899, 0]
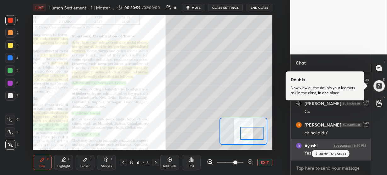
click at [329, 158] on div "Ayushi 6:49 PM Yes" at bounding box center [331, 149] width 80 height 21
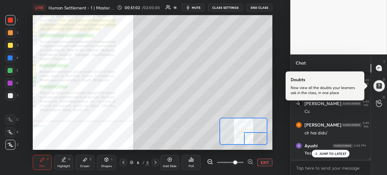
click at [261, 146] on div "Setting up your live class Poll for secs No correct answer Start poll" at bounding box center [153, 82] width 240 height 135
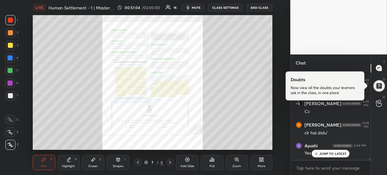
click at [237, 162] on icon at bounding box center [236, 159] width 5 height 5
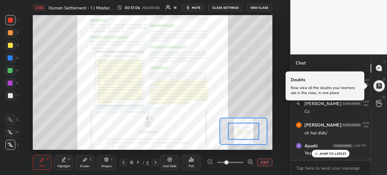
click at [250, 160] on icon at bounding box center [250, 162] width 6 height 6
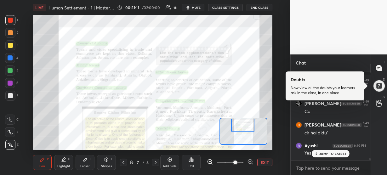
scroll to position [3906, 0]
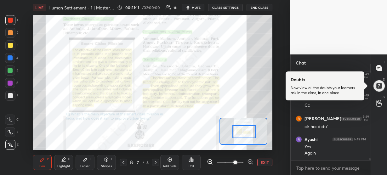
click at [246, 134] on div at bounding box center [243, 131] width 23 height 13
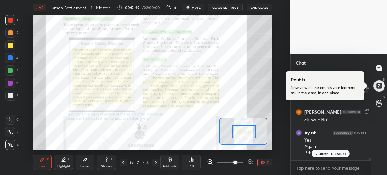
scroll to position [3939, 0]
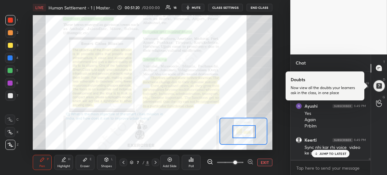
click at [325, 153] on p "JUMP TO LATEST" at bounding box center [332, 154] width 27 height 4
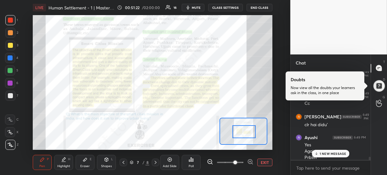
scroll to position [3900, 0]
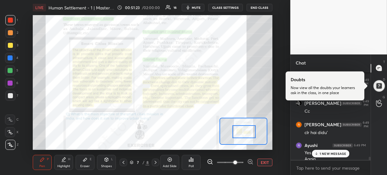
click at [326, 152] on p "1 NEW MESSAGE" at bounding box center [333, 154] width 27 height 4
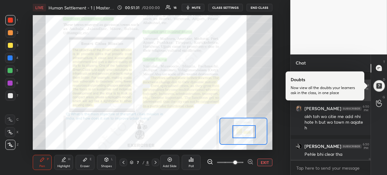
scroll to position [4063, 0]
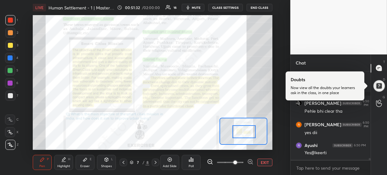
click at [321, 154] on div "[PERSON_NAME] 6:49 PM Clear Hai [PERSON_NAME] 6:50 PM okh toh wo citie me add n…" at bounding box center [331, 116] width 80 height 89
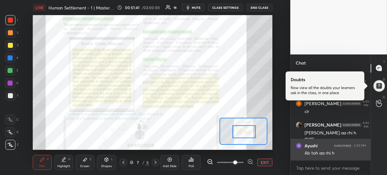
scroll to position [4148, 0]
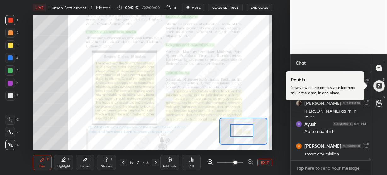
click at [240, 130] on div at bounding box center [241, 130] width 23 height 13
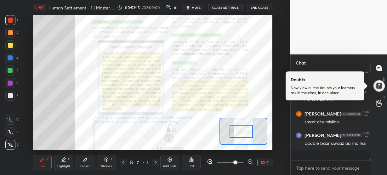
click at [233, 129] on div at bounding box center [241, 131] width 23 height 13
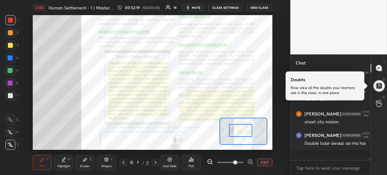
click at [243, 131] on div at bounding box center [240, 130] width 23 height 13
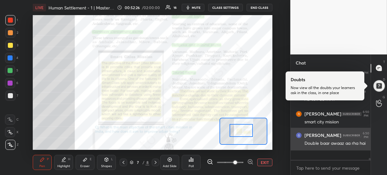
scroll to position [4202, 0]
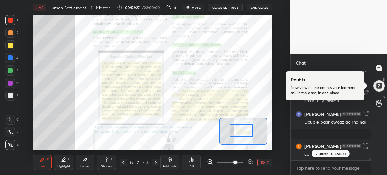
click at [320, 154] on p "JUMP TO LATEST" at bounding box center [332, 154] width 27 height 4
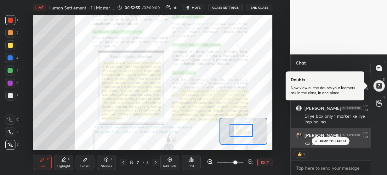
scroll to position [4338, 0]
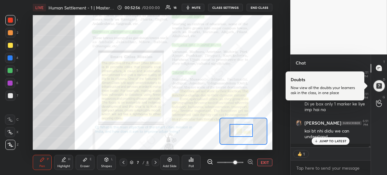
click at [331, 138] on div "JUMP TO LATEST" at bounding box center [331, 141] width 38 height 8
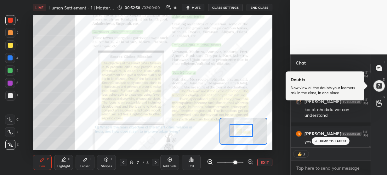
click at [329, 140] on p "JUMP TO LATEST" at bounding box center [332, 141] width 27 height 4
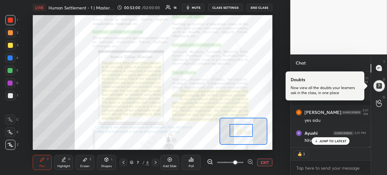
click at [329, 140] on p "JUMP TO LATEST" at bounding box center [332, 141] width 27 height 4
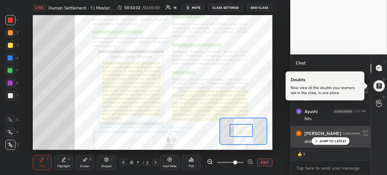
scroll to position [4372, 0]
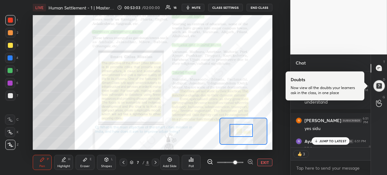
click at [323, 137] on div "JUMP TO LATEST" at bounding box center [331, 141] width 38 height 8
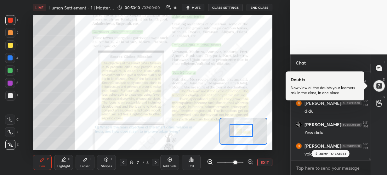
scroll to position [4454, 0]
click at [322, 152] on p "JUMP TO LATEST" at bounding box center [332, 154] width 27 height 4
click at [322, 152] on div "[PERSON_NAME] 6:50 PM smart city misiion [PERSON_NAME] 6:50 PM Double baar awaa…" at bounding box center [331, 116] width 80 height 89
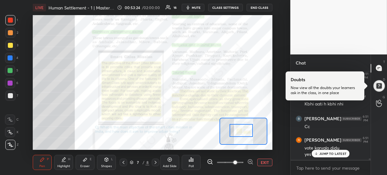
scroll to position [4546, 0]
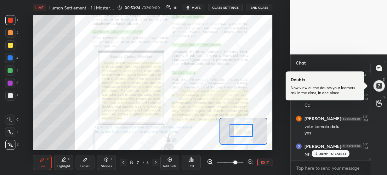
click at [327, 152] on p "JUMP TO LATEST" at bounding box center [332, 154] width 27 height 4
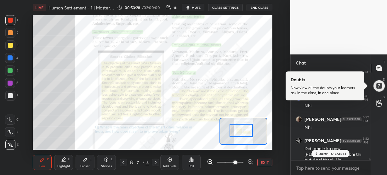
scroll to position [4616, 0]
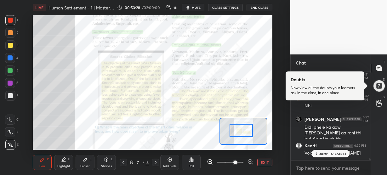
click at [324, 152] on p "JUMP TO LATEST" at bounding box center [332, 154] width 27 height 4
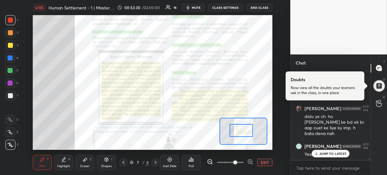
click at [324, 152] on p "JUMP TO LATEST" at bounding box center [332, 154] width 27 height 4
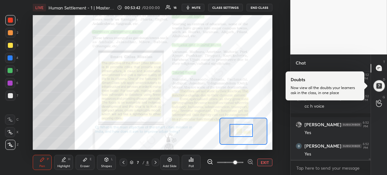
scroll to position [4851, 0]
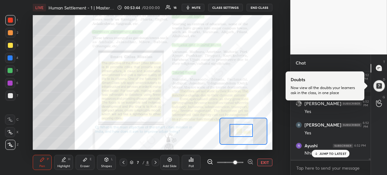
click at [324, 152] on p "JUMP TO LATEST" at bounding box center [332, 154] width 27 height 4
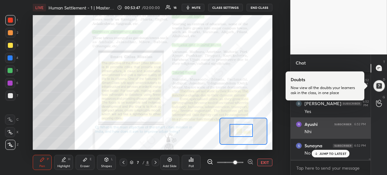
click at [322, 152] on p "JUMP TO LATEST" at bounding box center [332, 154] width 27 height 4
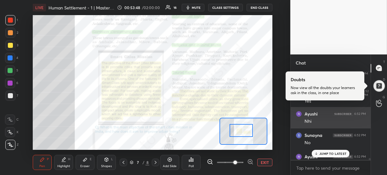
scroll to position [4937, 0]
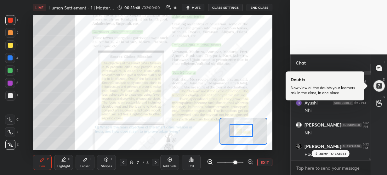
click at [322, 152] on p "JUMP TO LATEST" at bounding box center [332, 154] width 27 height 4
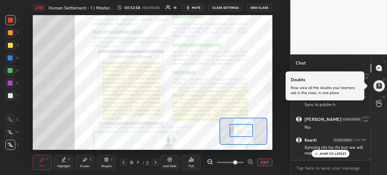
click at [322, 153] on p "JUMP TO LATEST" at bounding box center [332, 154] width 27 height 4
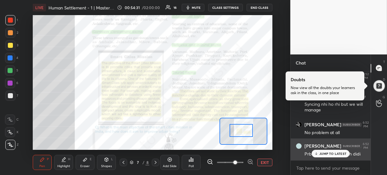
scroll to position [5125, 0]
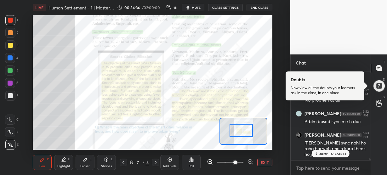
click at [333, 153] on p "JUMP TO LATEST" at bounding box center [332, 154] width 27 height 4
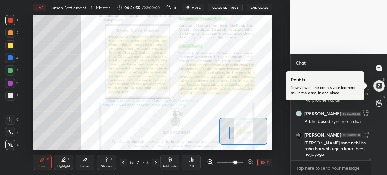
click at [251, 132] on div at bounding box center [240, 133] width 23 height 13
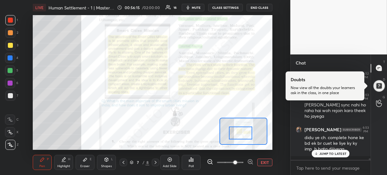
scroll to position [5185, 0]
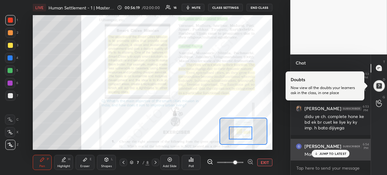
click at [322, 158] on div "[PERSON_NAME] 6:54 PM Mam nhi smag" at bounding box center [331, 150] width 80 height 23
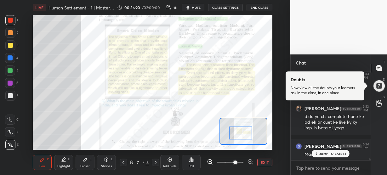
click at [320, 155] on p "JUMP TO LATEST" at bounding box center [332, 154] width 27 height 4
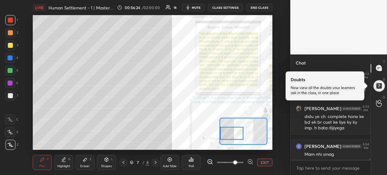
drag, startPoint x: 239, startPoint y: 135, endPoint x: 229, endPoint y: 136, distance: 10.1
click at [229, 136] on div at bounding box center [231, 133] width 23 height 13
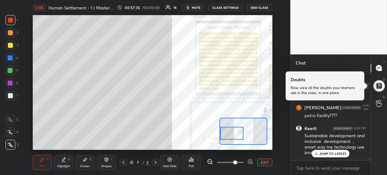
scroll to position [5325, 0]
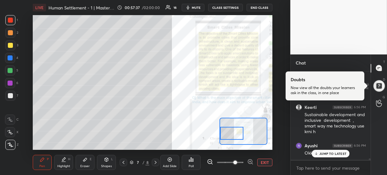
click at [330, 152] on p "JUMP TO LATEST" at bounding box center [332, 154] width 27 height 4
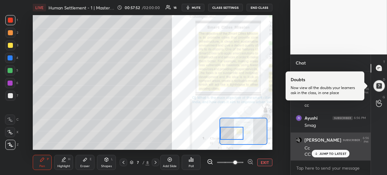
scroll to position [5424, 0]
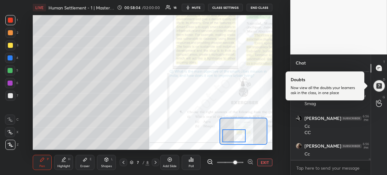
drag, startPoint x: 239, startPoint y: 133, endPoint x: 242, endPoint y: 136, distance: 3.8
click at [242, 136] on div at bounding box center [233, 135] width 23 height 13
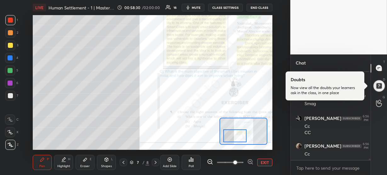
scroll to position [5451, 0]
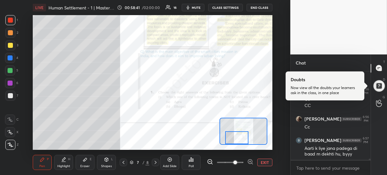
click at [233, 135] on div at bounding box center [236, 137] width 23 height 13
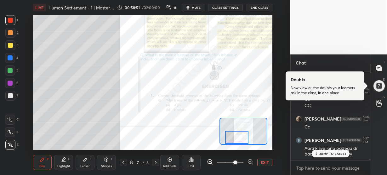
scroll to position [5472, 0]
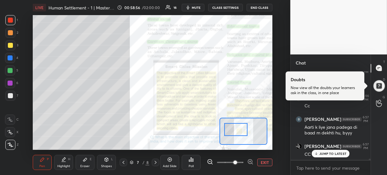
drag, startPoint x: 234, startPoint y: 136, endPoint x: 233, endPoint y: 128, distance: 7.9
click at [233, 128] on div at bounding box center [235, 129] width 23 height 13
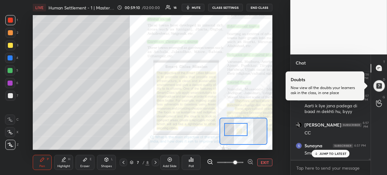
click at [320, 152] on p "JUMP TO LATEST" at bounding box center [332, 154] width 27 height 4
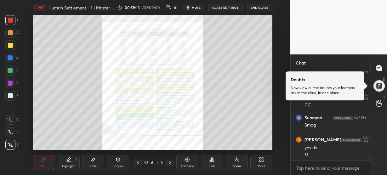
scroll to position [5527, 0]
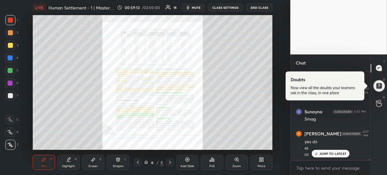
click at [243, 160] on div "Zoom" at bounding box center [237, 162] width 22 height 15
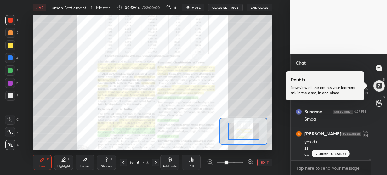
click at [249, 162] on icon at bounding box center [250, 162] width 6 height 6
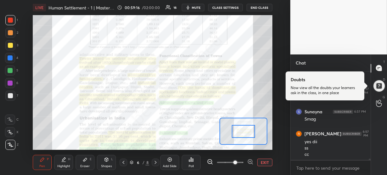
scroll to position [5549, 0]
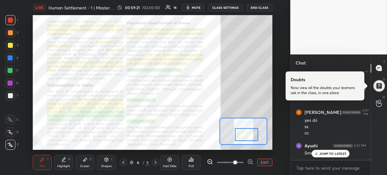
drag, startPoint x: 240, startPoint y: 129, endPoint x: 244, endPoint y: 132, distance: 4.7
click at [244, 132] on div at bounding box center [246, 134] width 23 height 13
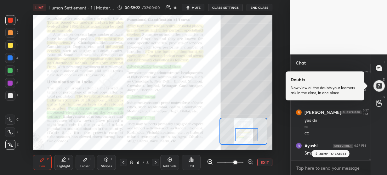
click at [322, 152] on p "JUMP TO LATEST" at bounding box center [332, 154] width 27 height 4
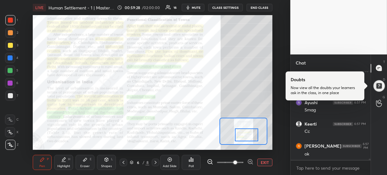
scroll to position [5613, 0]
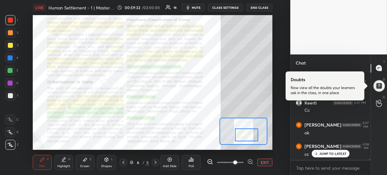
click at [322, 152] on p "JUMP TO LATEST" at bounding box center [332, 154] width 27 height 4
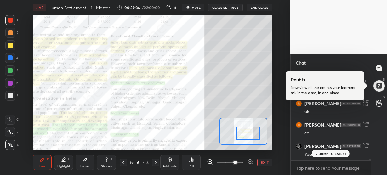
click at [248, 133] on div at bounding box center [248, 133] width 23 height 13
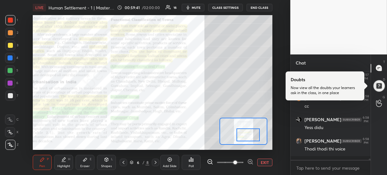
click at [249, 135] on div at bounding box center [248, 135] width 23 height 13
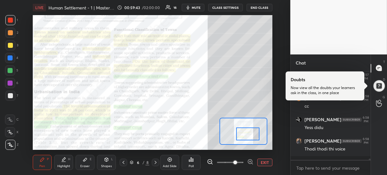
click at [252, 138] on div at bounding box center [247, 134] width 23 height 13
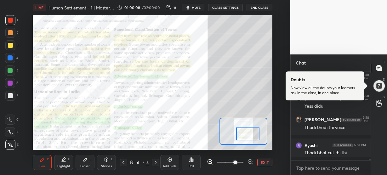
scroll to position [5683, 0]
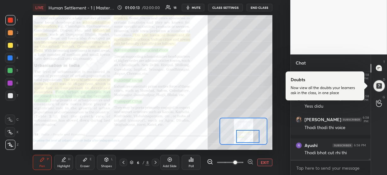
click at [243, 135] on div at bounding box center [247, 136] width 23 height 13
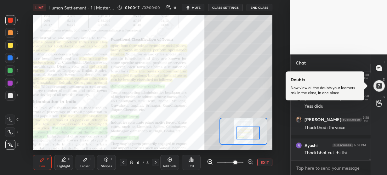
drag, startPoint x: 243, startPoint y: 135, endPoint x: 243, endPoint y: 132, distance: 3.5
click at [243, 132] on div at bounding box center [248, 133] width 23 height 13
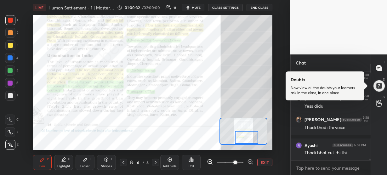
drag, startPoint x: 243, startPoint y: 134, endPoint x: 241, endPoint y: 139, distance: 4.7
click at [241, 139] on div at bounding box center [246, 137] width 23 height 13
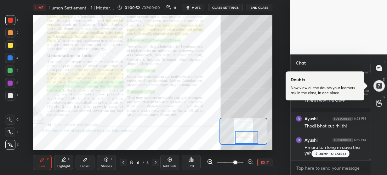
click at [320, 152] on p "JUMP TO LATEST" at bounding box center [332, 154] width 27 height 4
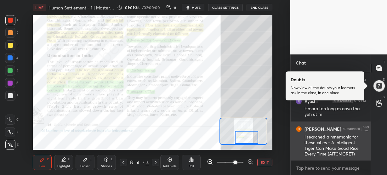
scroll to position [5769, 0]
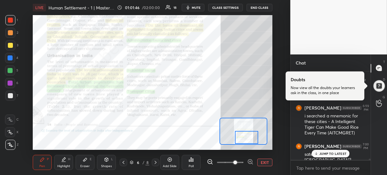
click at [332, 152] on p "JUMP TO LATEST" at bounding box center [332, 154] width 27 height 4
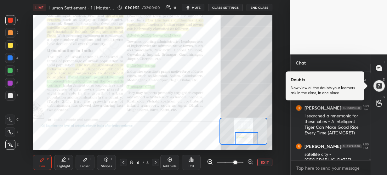
click at [241, 137] on div at bounding box center [246, 138] width 23 height 13
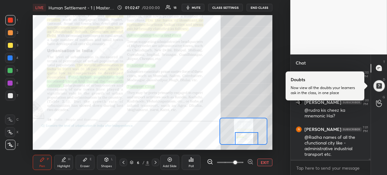
scroll to position [5868, 0]
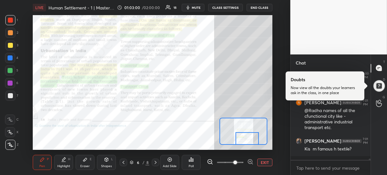
click at [245, 138] on div at bounding box center [247, 138] width 23 height 13
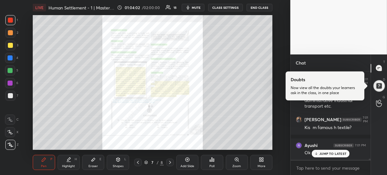
scroll to position [5915, 0]
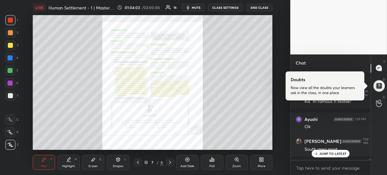
click at [323, 151] on div "JUMP TO LATEST" at bounding box center [331, 154] width 38 height 8
click at [234, 163] on div "Zoom" at bounding box center [237, 162] width 22 height 15
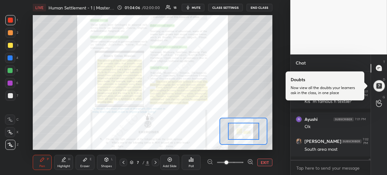
click at [251, 162] on icon at bounding box center [250, 162] width 6 height 6
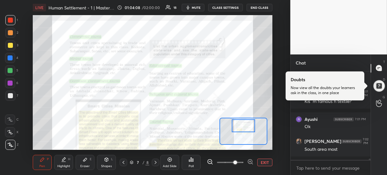
drag, startPoint x: 242, startPoint y: 132, endPoint x: 242, endPoint y: 126, distance: 5.7
click at [242, 126] on div at bounding box center [243, 125] width 23 height 13
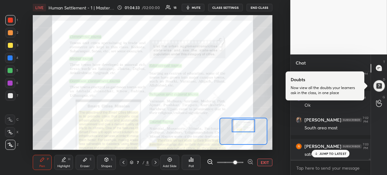
click at [314, 151] on div "JUMP TO LATEST" at bounding box center [331, 154] width 38 height 8
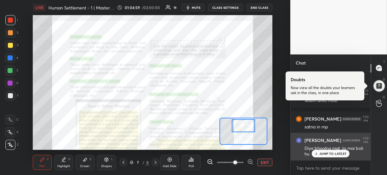
scroll to position [5990, 0]
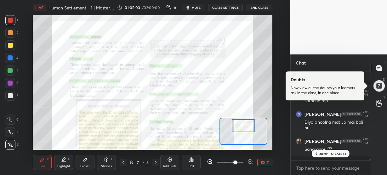
click at [324, 152] on p "JUMP TO LATEST" at bounding box center [332, 154] width 27 height 4
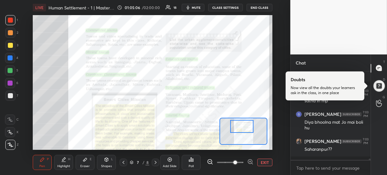
click at [242, 130] on div at bounding box center [241, 126] width 23 height 13
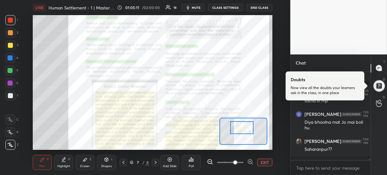
click at [238, 130] on div at bounding box center [241, 127] width 23 height 13
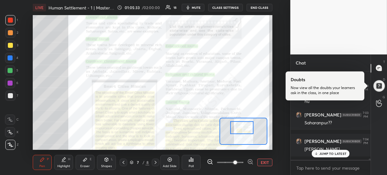
click at [321, 154] on p "JUMP TO LATEST" at bounding box center [332, 154] width 27 height 4
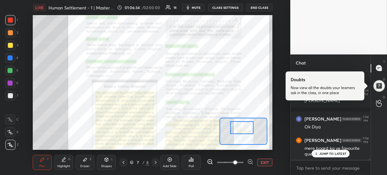
scroll to position [6098, 0]
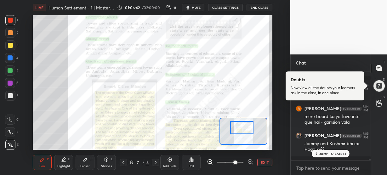
click at [321, 155] on p "JUMP TO LATEST" at bounding box center [332, 154] width 27 height 4
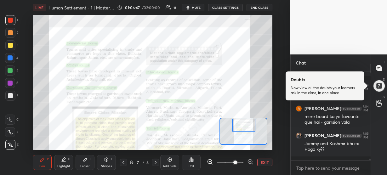
drag, startPoint x: 242, startPoint y: 128, endPoint x: 244, endPoint y: 120, distance: 8.7
click at [244, 120] on div at bounding box center [243, 125] width 23 height 13
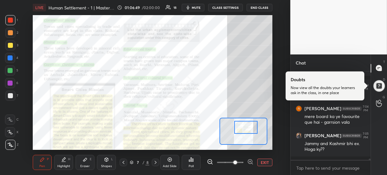
drag, startPoint x: 244, startPoint y: 126, endPoint x: 246, endPoint y: 129, distance: 3.3
click at [246, 129] on div at bounding box center [245, 127] width 23 height 13
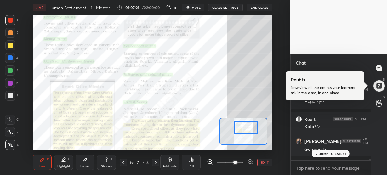
scroll to position [6221, 0]
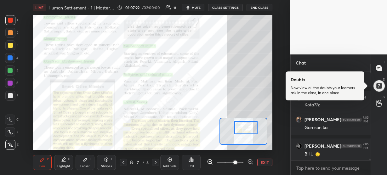
click at [324, 152] on div "BHU 🙂‍↕️" at bounding box center [335, 154] width 61 height 6
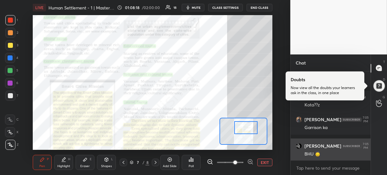
scroll to position [6247, 0]
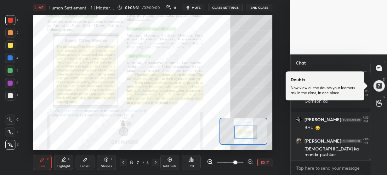
drag, startPoint x: 252, startPoint y: 130, endPoint x: 252, endPoint y: 135, distance: 4.7
click at [252, 135] on div at bounding box center [245, 132] width 23 height 13
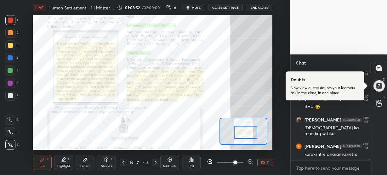
scroll to position [6275, 0]
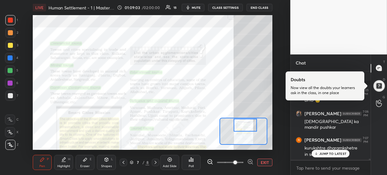
drag, startPoint x: 244, startPoint y: 129, endPoint x: 243, endPoint y: 122, distance: 7.3
click at [243, 122] on div at bounding box center [245, 125] width 23 height 13
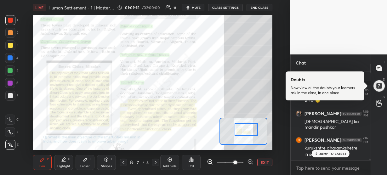
drag, startPoint x: 241, startPoint y: 130, endPoint x: 243, endPoint y: 134, distance: 4.7
click at [243, 134] on div at bounding box center [246, 129] width 23 height 13
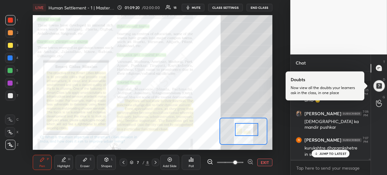
click at [319, 154] on div "JUMP TO LATEST" at bounding box center [331, 154] width 38 height 8
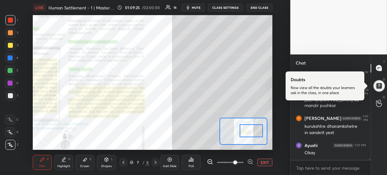
scroll to position [6318, 0]
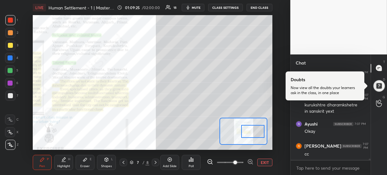
drag, startPoint x: 249, startPoint y: 129, endPoint x: 256, endPoint y: 131, distance: 6.6
click at [256, 131] on div at bounding box center [252, 131] width 23 height 13
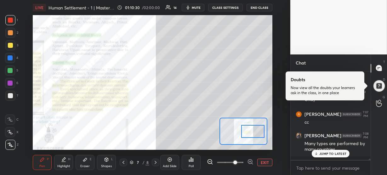
scroll to position [6373, 0]
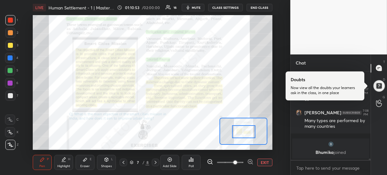
drag, startPoint x: 249, startPoint y: 133, endPoint x: 240, endPoint y: 133, distance: 9.1
click at [240, 133] on div at bounding box center [243, 131] width 23 height 13
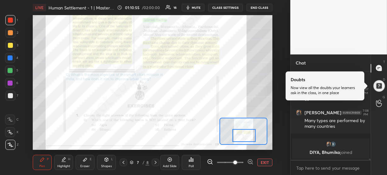
drag, startPoint x: 240, startPoint y: 133, endPoint x: 241, endPoint y: 137, distance: 3.8
click at [241, 137] on div at bounding box center [243, 135] width 23 height 13
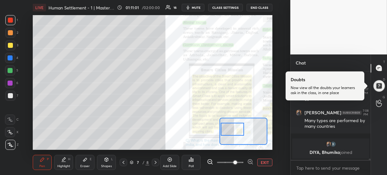
drag, startPoint x: 241, startPoint y: 137, endPoint x: 229, endPoint y: 130, distance: 13.7
click at [229, 130] on div at bounding box center [232, 129] width 23 height 13
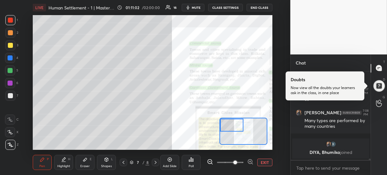
drag, startPoint x: 229, startPoint y: 130, endPoint x: 228, endPoint y: 125, distance: 5.2
click at [228, 125] on div at bounding box center [231, 125] width 23 height 13
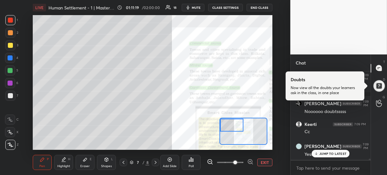
scroll to position [6506, 0]
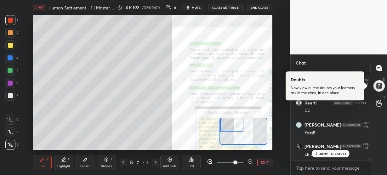
click at [317, 155] on icon at bounding box center [316, 154] width 4 height 4
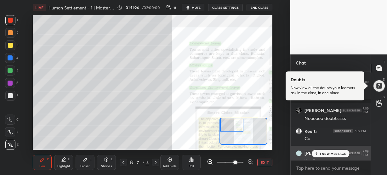
scroll to position [6477, 0]
click at [327, 157] on div "1 NEW MESSAGE" at bounding box center [330, 154] width 37 height 8
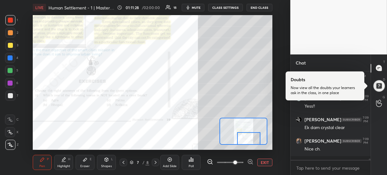
drag, startPoint x: 235, startPoint y: 127, endPoint x: 252, endPoint y: 143, distance: 23.2
click at [252, 143] on div at bounding box center [248, 138] width 23 height 13
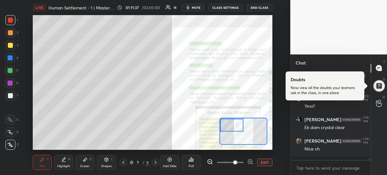
drag, startPoint x: 251, startPoint y: 142, endPoint x: 230, endPoint y: 126, distance: 26.5
click at [230, 126] on div at bounding box center [231, 125] width 23 height 13
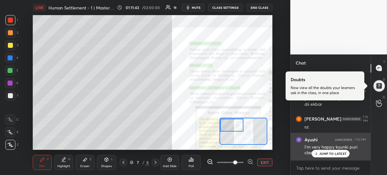
scroll to position [6661, 0]
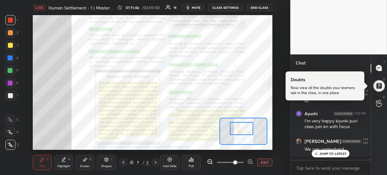
drag, startPoint x: 231, startPoint y: 126, endPoint x: 241, endPoint y: 129, distance: 10.4
click at [241, 129] on div at bounding box center [241, 128] width 23 height 13
click at [318, 152] on div "[PERSON_NAME] 7:08 PM Many types are performed by many countries DIYA, [PERSON_…" at bounding box center [331, 116] width 80 height 89
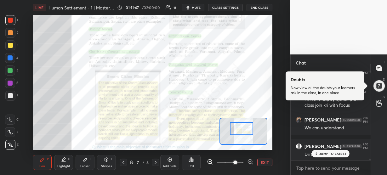
click at [318, 152] on icon at bounding box center [316, 154] width 4 height 4
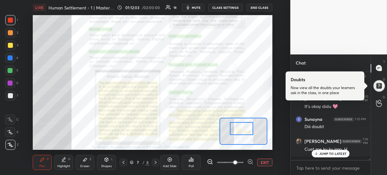
scroll to position [6800, 0]
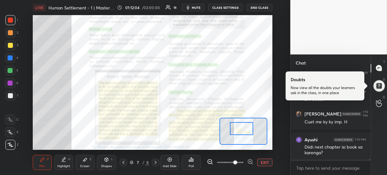
click at [318, 152] on div "Keerti 7:10 PM Yes di cc [PERSON_NAME] 7:10 PM It's okay didu 🩷 Sunayna 7:10 PM…" at bounding box center [331, 116] width 80 height 89
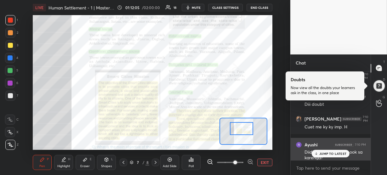
scroll to position [6794, 0]
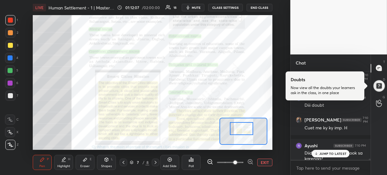
click at [321, 151] on div "JUMP TO LATEST" at bounding box center [331, 154] width 38 height 8
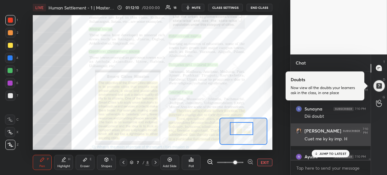
scroll to position [6749, 0]
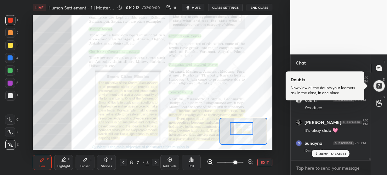
click at [327, 155] on p "JUMP TO LATEST" at bounding box center [332, 154] width 27 height 4
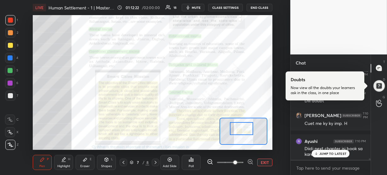
scroll to position [6796, 0]
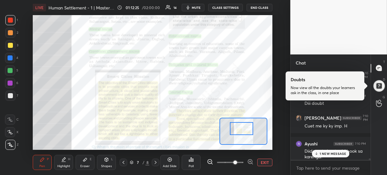
click at [323, 156] on div "1 NEW MESSAGE" at bounding box center [330, 154] width 37 height 8
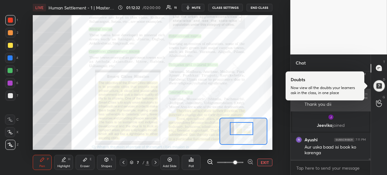
scroll to position [4940, 0]
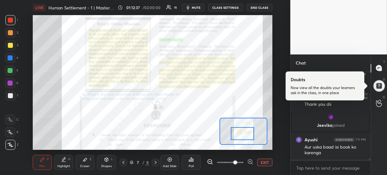
drag, startPoint x: 242, startPoint y: 128, endPoint x: 243, endPoint y: 133, distance: 5.2
click at [243, 133] on div at bounding box center [242, 133] width 23 height 13
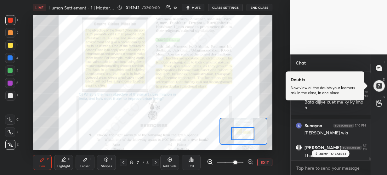
scroll to position [4899, 0]
click at [328, 154] on p "JUMP TO LATEST" at bounding box center [332, 154] width 27 height 4
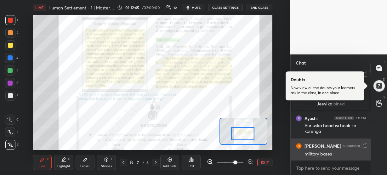
scroll to position [4993, 0]
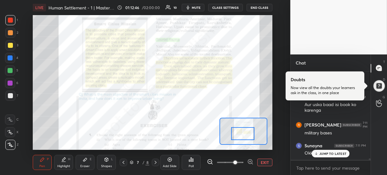
click at [316, 152] on icon at bounding box center [316, 154] width 4 height 4
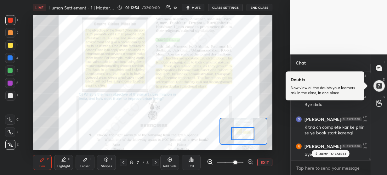
scroll to position [5095, 0]
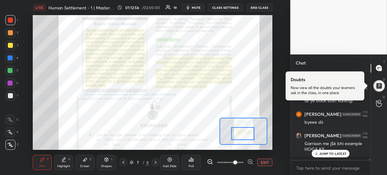
click at [331, 155] on p "JUMP TO LATEST" at bounding box center [332, 154] width 27 height 4
click at [260, 9] on button "END CLASS" at bounding box center [260, 8] width 26 height 8
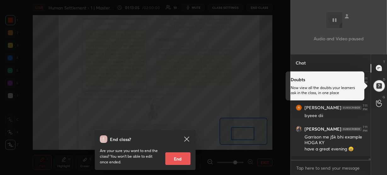
scroll to position [5123, 0]
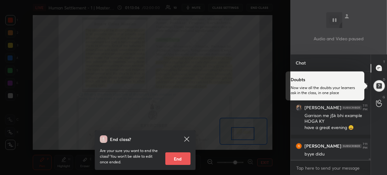
click at [178, 162] on button "End" at bounding box center [177, 158] width 25 height 13
type textarea "x"
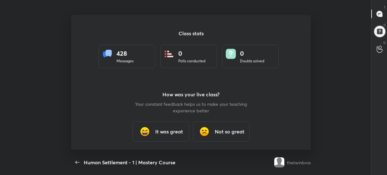
scroll to position [0, 0]
